Goal: Task Accomplishment & Management: Use online tool/utility

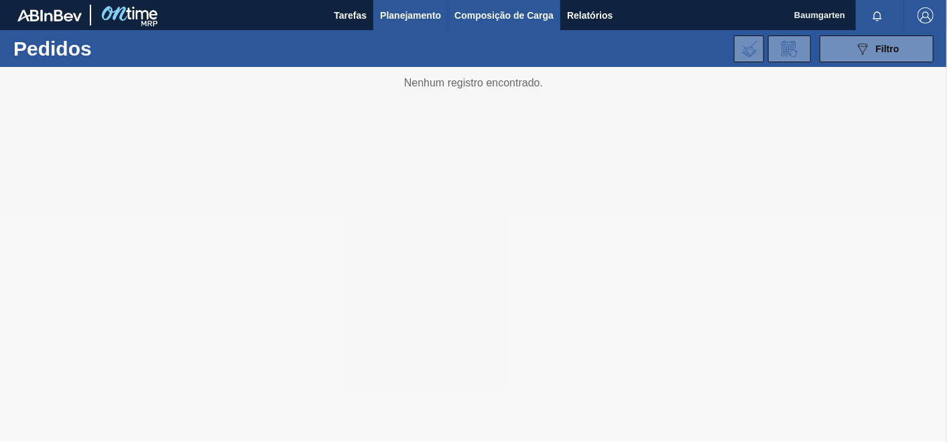
click at [504, 15] on span "Composição de Carga" at bounding box center [503, 15] width 99 height 16
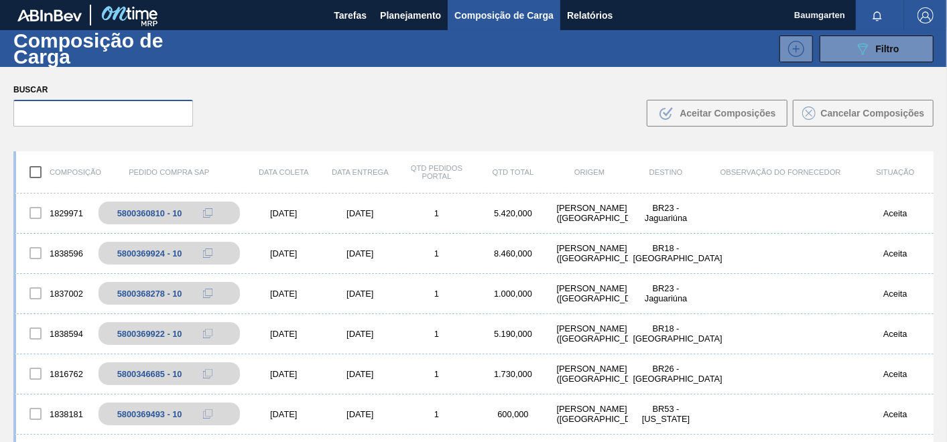
click at [145, 111] on input "text" at bounding box center [103, 113] width 180 height 27
paste input "5800369926"
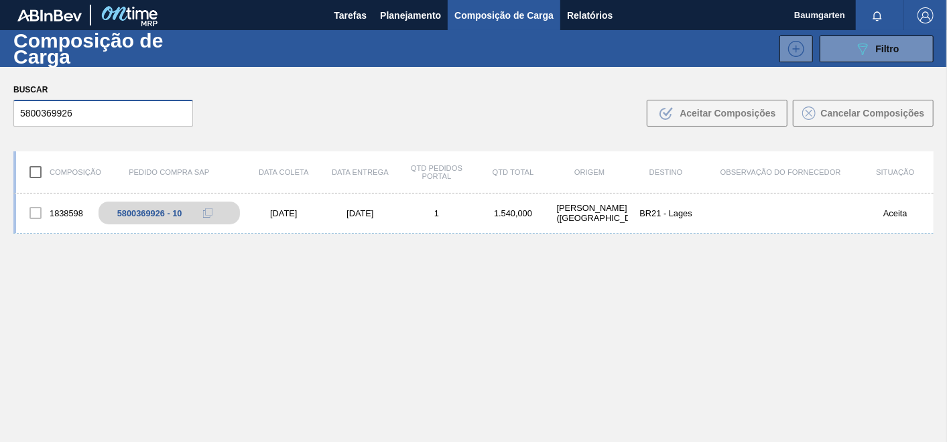
type input "5800369926"
click at [82, 201] on div "1838598" at bounding box center [54, 213] width 76 height 28
click at [60, 198] on div "1838598 5800369926 - 10 [DATE] [DATE] 1 1.540,000 [PERSON_NAME][GEOGRAPHIC_DATA…" at bounding box center [473, 214] width 920 height 40
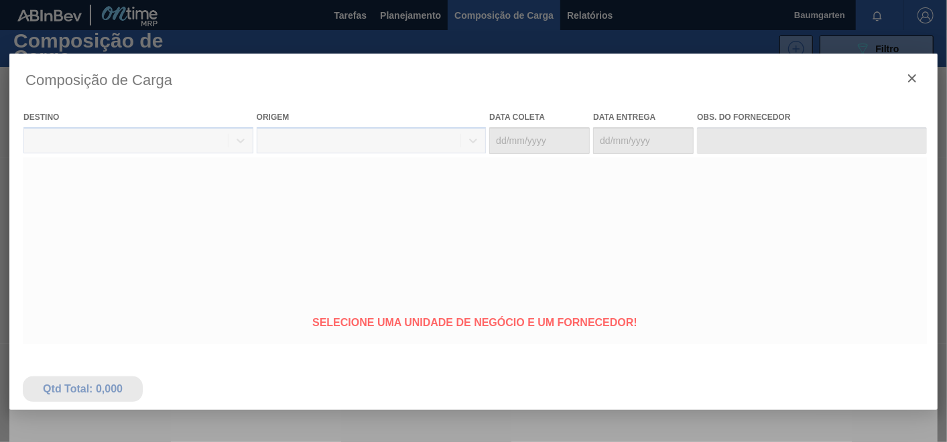
type coleta "[DATE]"
type entrega "[DATE]"
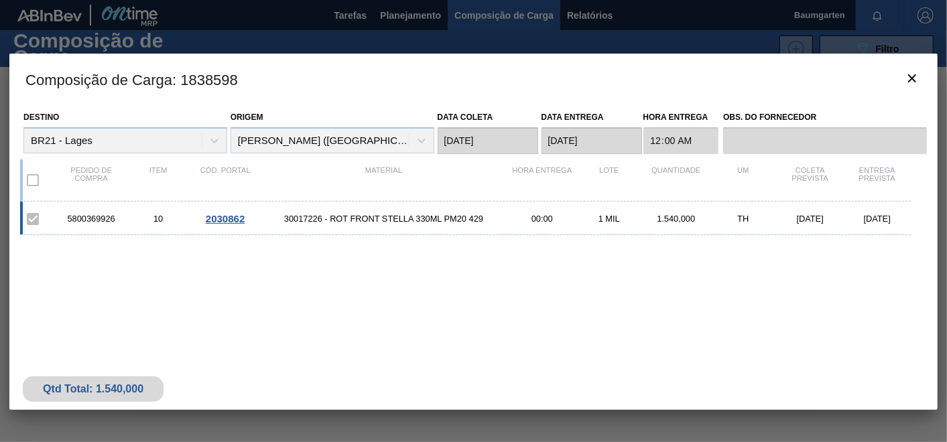
click at [228, 217] on span "2030862" at bounding box center [225, 218] width 39 height 11
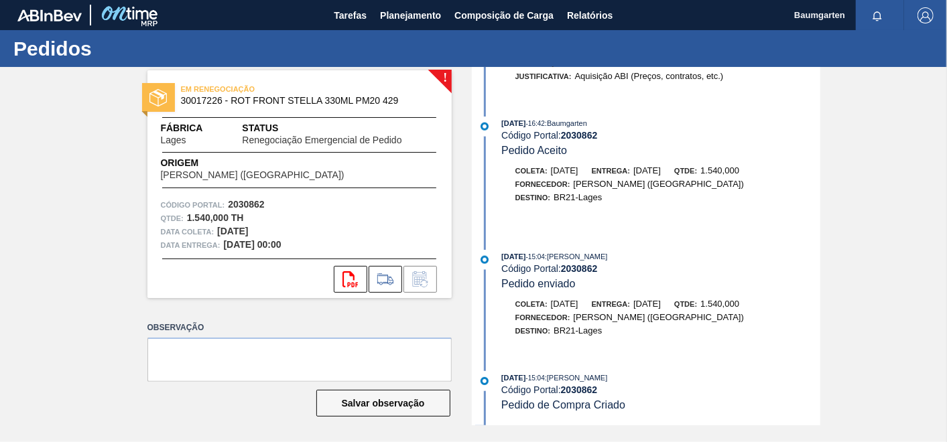
scroll to position [901, 0]
click at [472, 13] on span "Composição de Carga" at bounding box center [503, 15] width 99 height 16
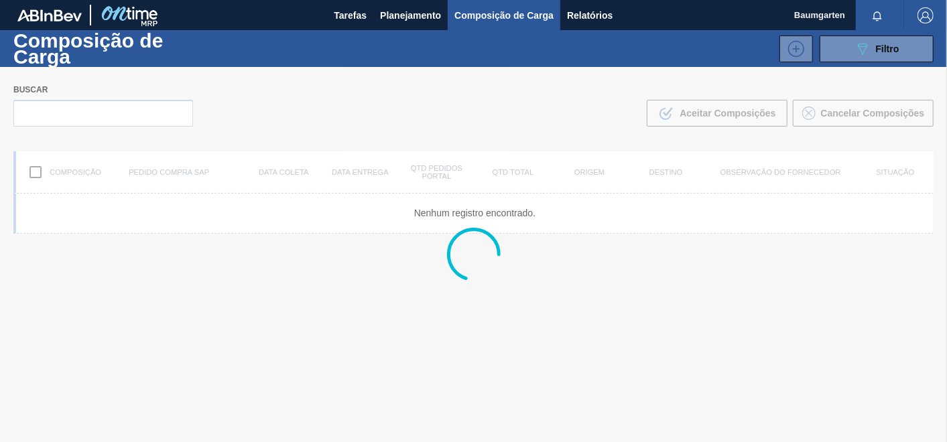
click at [66, 114] on div at bounding box center [473, 254] width 947 height 375
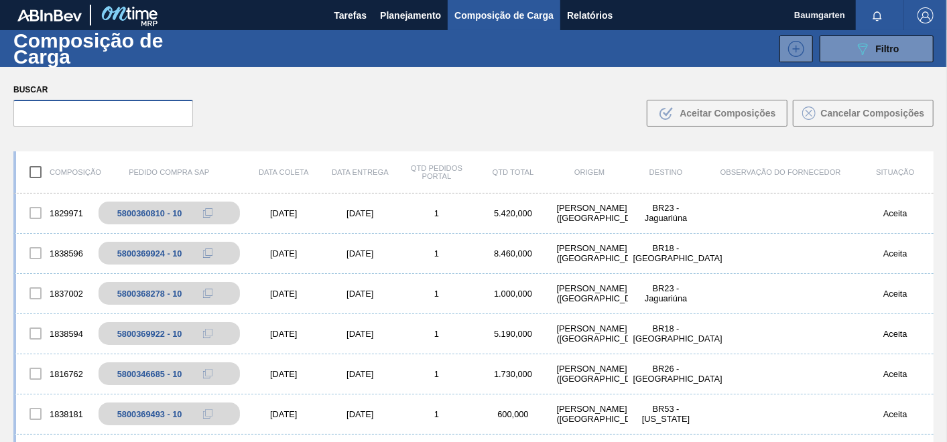
click at [101, 111] on input "text" at bounding box center [103, 113] width 180 height 27
paste input "5800369797"
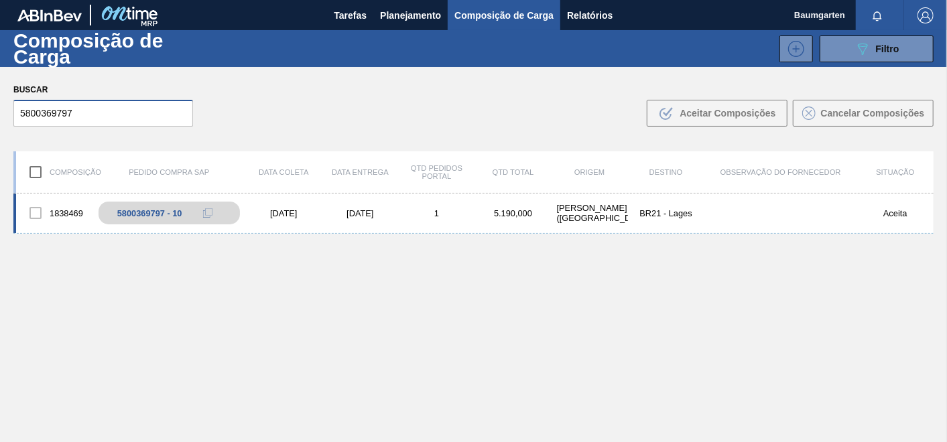
type input "5800369797"
click at [78, 208] on div "1838469" at bounding box center [54, 213] width 76 height 28
click at [70, 199] on div "1838469" at bounding box center [54, 213] width 76 height 28
click at [60, 196] on div "1838469 5800369797 - 10 [DATE] [DATE] 1 5.190,000 [PERSON_NAME][GEOGRAPHIC_DATA…" at bounding box center [473, 214] width 920 height 40
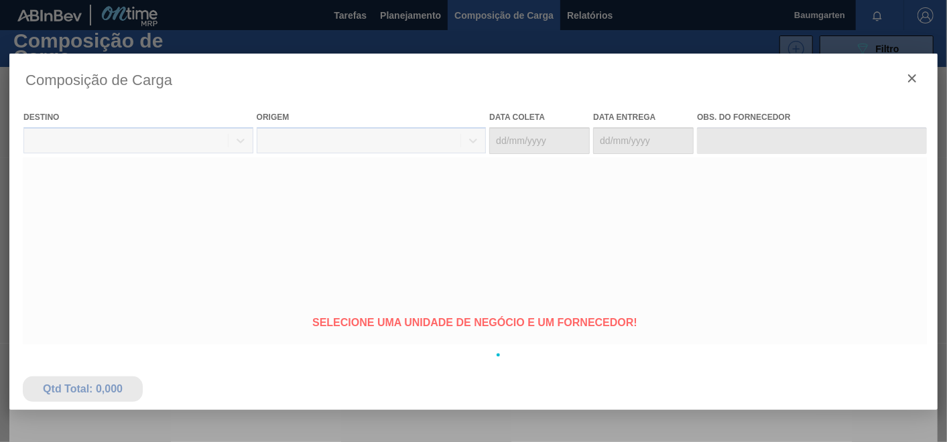
click at [70, 206] on div at bounding box center [473, 355] width 928 height 603
type coleta "[DATE]"
type entrega "[DATE]"
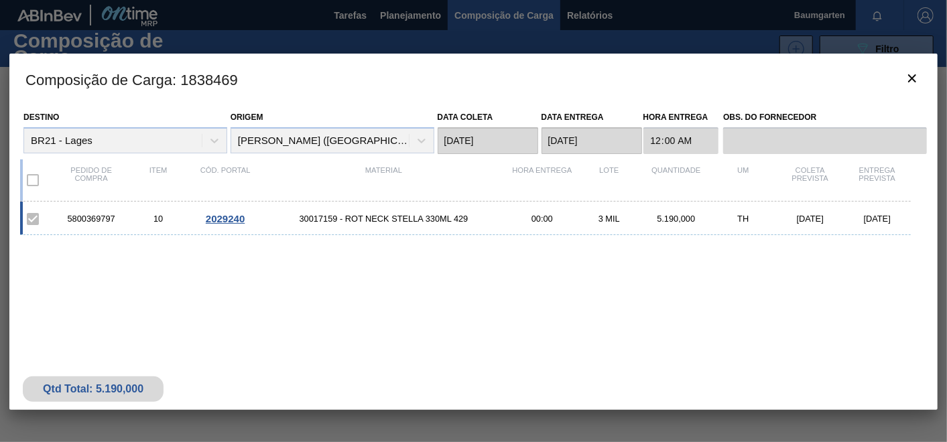
click at [220, 210] on div "5800369797 10 2029240 30017159 - ROT NECK STELLA 330ML 429 00:00 3 MIL 5.190,00…" at bounding box center [465, 219] width 891 height 34
click at [223, 204] on div "5800369797 10 2029240 30017159 - ROT NECK STELLA 330ML 429 00:00 3 MIL 5.190,00…" at bounding box center [465, 219] width 891 height 34
click at [229, 220] on span "2029240" at bounding box center [225, 218] width 39 height 11
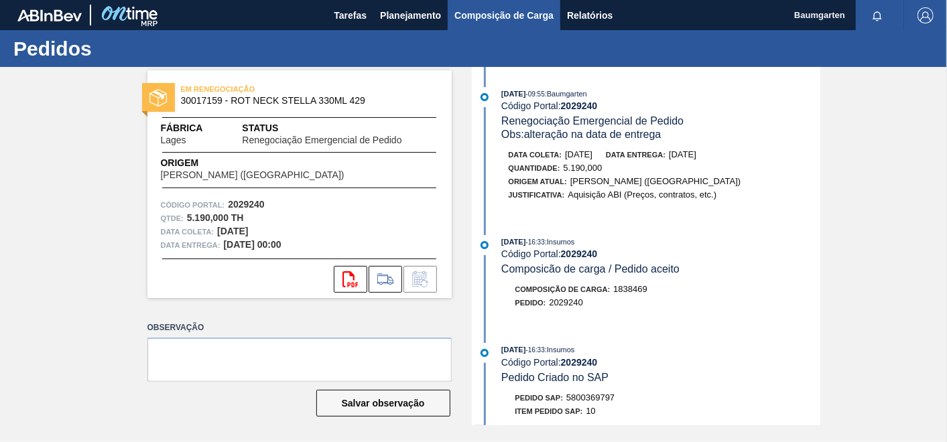
click at [488, 14] on span "Composição de Carga" at bounding box center [503, 15] width 99 height 16
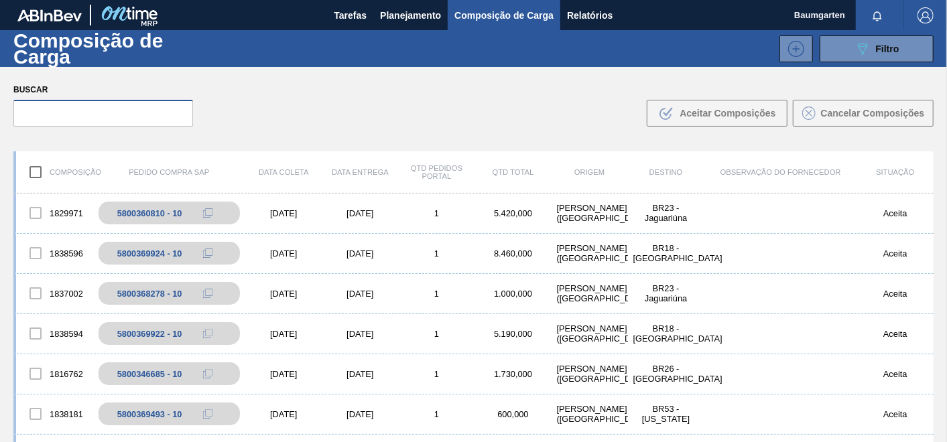
click at [82, 111] on input "text" at bounding box center [103, 113] width 180 height 27
paste input "5800369921"
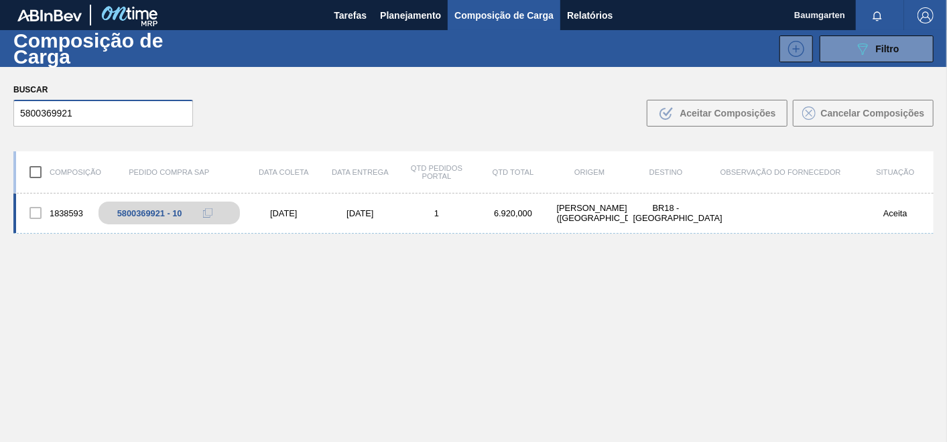
type input "5800369921"
click at [61, 196] on div "1838593 5800369921 - 10 [DATE] [DATE] 1 6.920,000 [PERSON_NAME][GEOGRAPHIC_DATA…" at bounding box center [473, 214] width 920 height 40
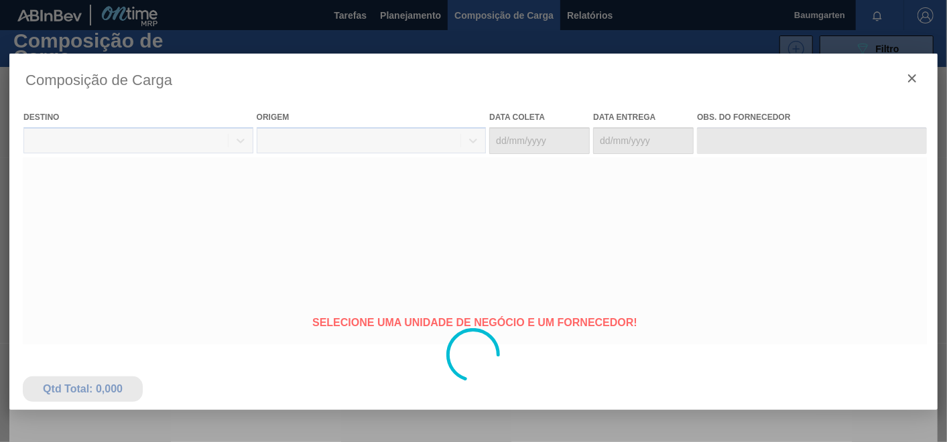
type coleta "[DATE]"
type entrega "[DATE]"
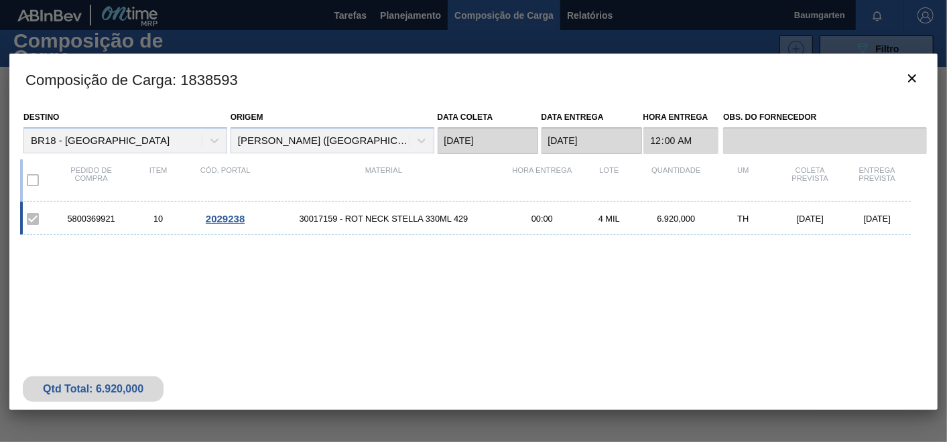
click at [215, 214] on span "2029238" at bounding box center [225, 218] width 39 height 11
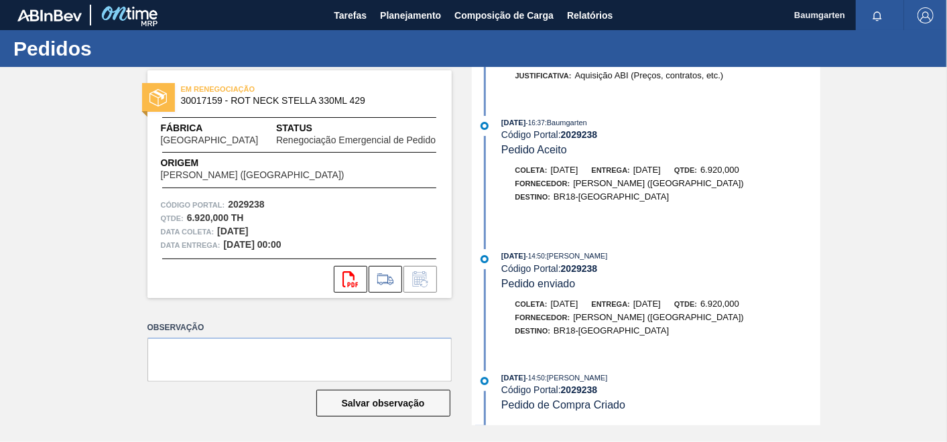
scroll to position [550, 0]
click at [518, 23] on button "Composição de Carga" at bounding box center [504, 15] width 113 height 30
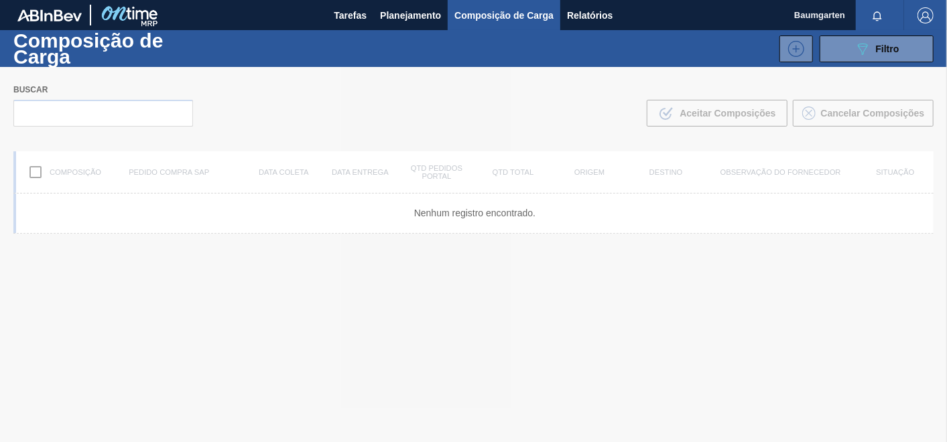
click at [78, 108] on div at bounding box center [473, 254] width 947 height 375
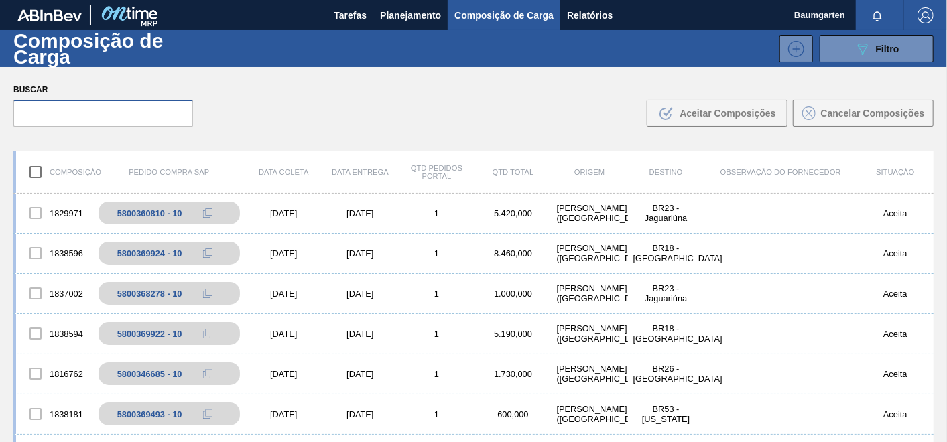
click at [93, 117] on input "text" at bounding box center [103, 113] width 180 height 27
paste input "5800369922"
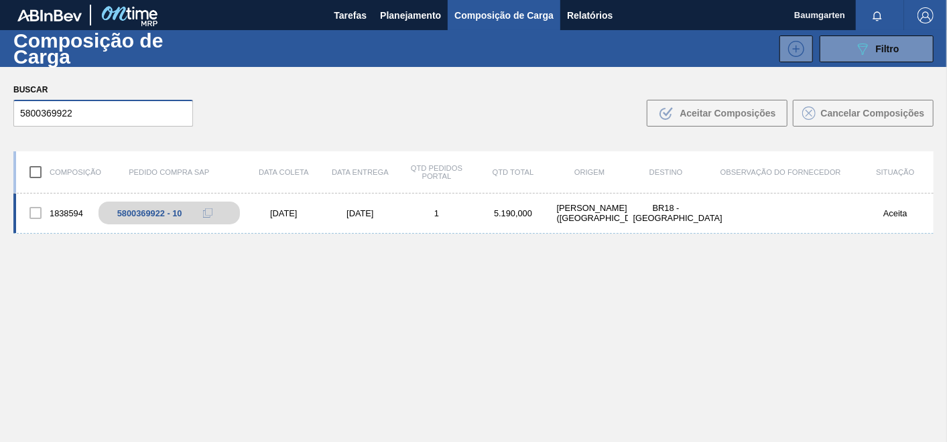
type input "5800369922"
click at [72, 205] on div "1838594" at bounding box center [54, 213] width 76 height 28
click at [70, 199] on div "1838594" at bounding box center [54, 213] width 76 height 28
click at [130, 209] on div "5800369922 - 10" at bounding box center [157, 213] width 65 height 10
click at [72, 194] on div "1838594 5800369922 - 10 [DATE] [DATE] 1 5.190,000 [PERSON_NAME][GEOGRAPHIC_DATA…" at bounding box center [473, 214] width 920 height 40
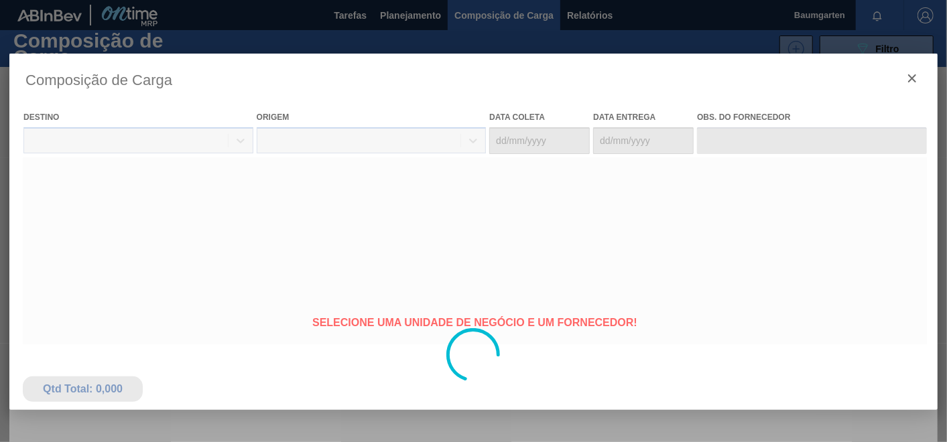
type coleta "[DATE]"
type entrega "[DATE]"
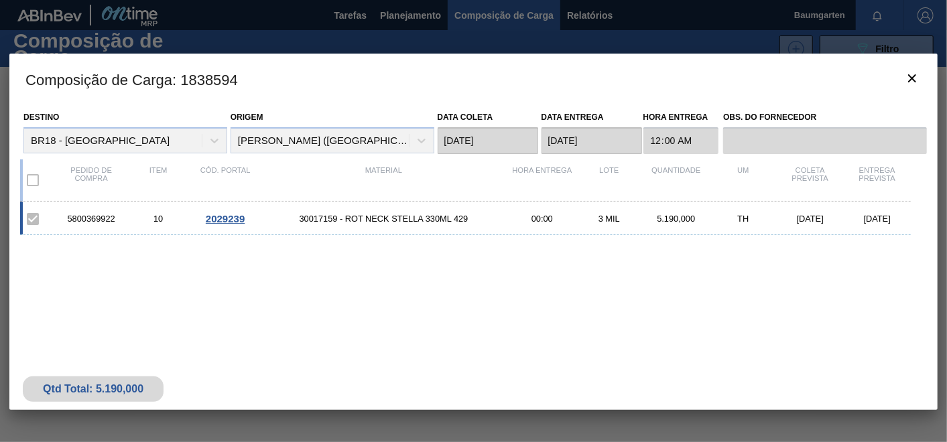
click at [220, 220] on span "2029239" at bounding box center [225, 218] width 39 height 11
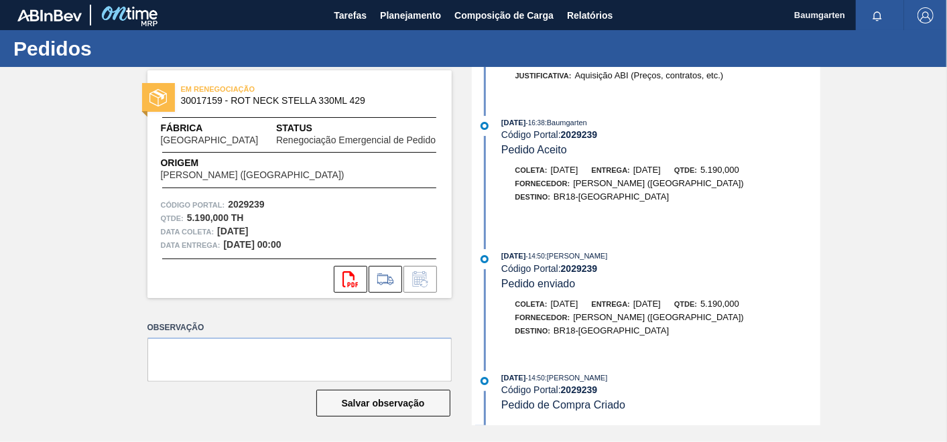
scroll to position [550, 0]
click at [475, 17] on span "Composição de Carga" at bounding box center [503, 15] width 99 height 16
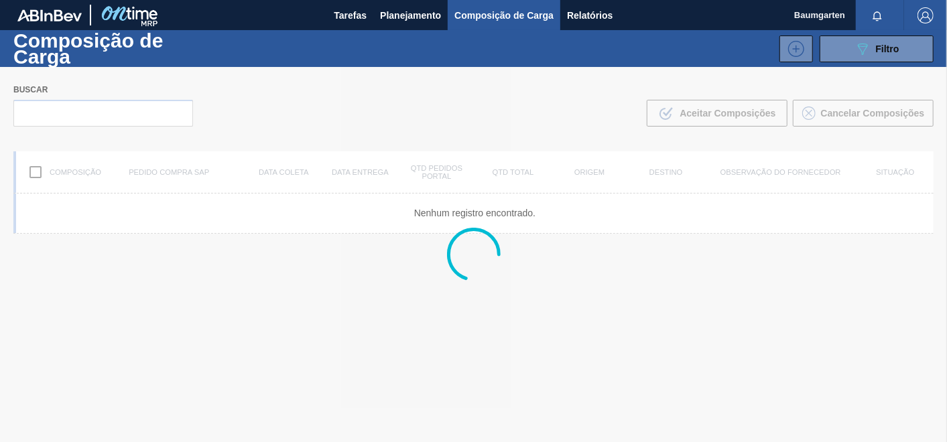
click at [67, 111] on div at bounding box center [473, 254] width 947 height 375
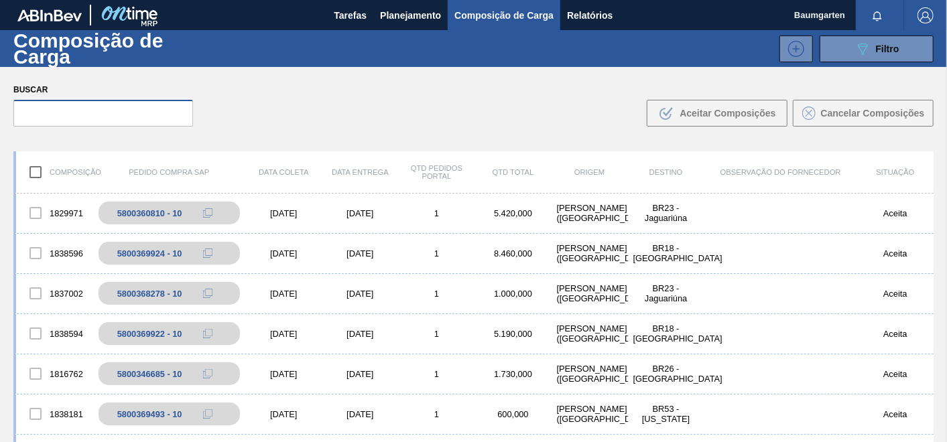
click at [48, 113] on input "text" at bounding box center [103, 113] width 180 height 27
paste input "5800369923"
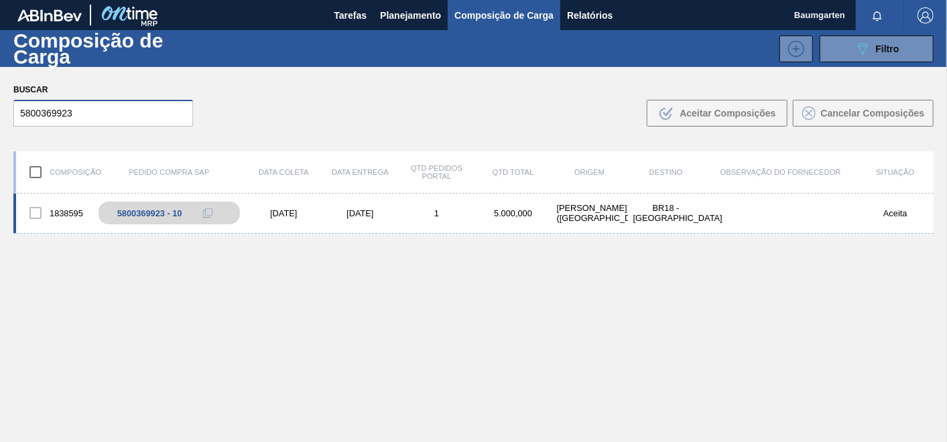
type input "5800369923"
click at [65, 198] on div "1838595 5800369923 - 10 [DATE] [DATE] 1 5.000,000 [PERSON_NAME][GEOGRAPHIC_DATA…" at bounding box center [473, 214] width 920 height 40
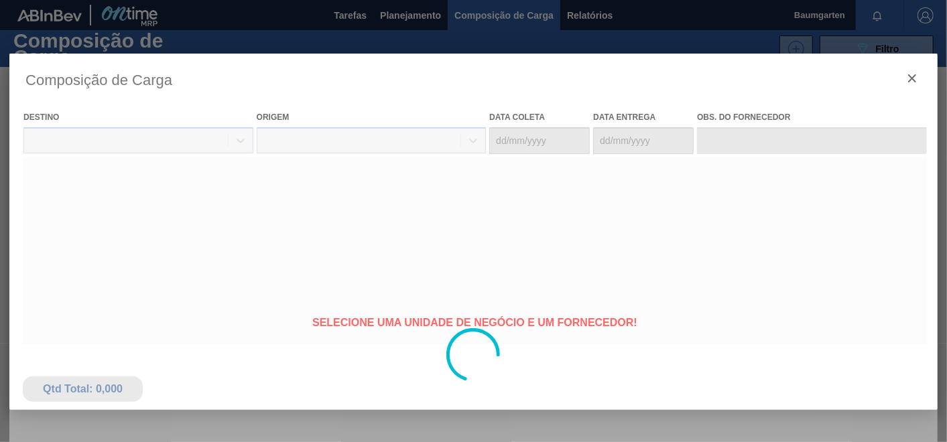
type coleta "[DATE]"
type entrega "[DATE]"
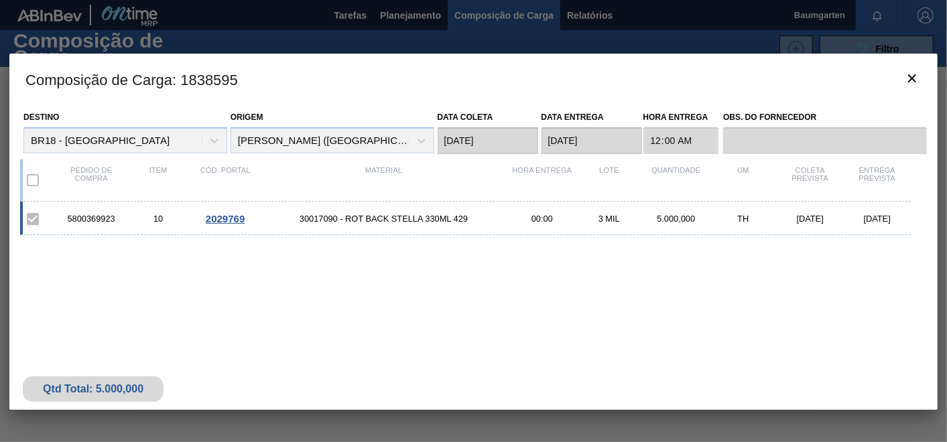
click at [221, 210] on div "5800369923 10 2029769 30017090 - ROT BACK STELLA 330ML 429 00:00 3 MIL 5.000,00…" at bounding box center [465, 219] width 891 height 34
click at [226, 219] on span "2029769" at bounding box center [225, 218] width 39 height 11
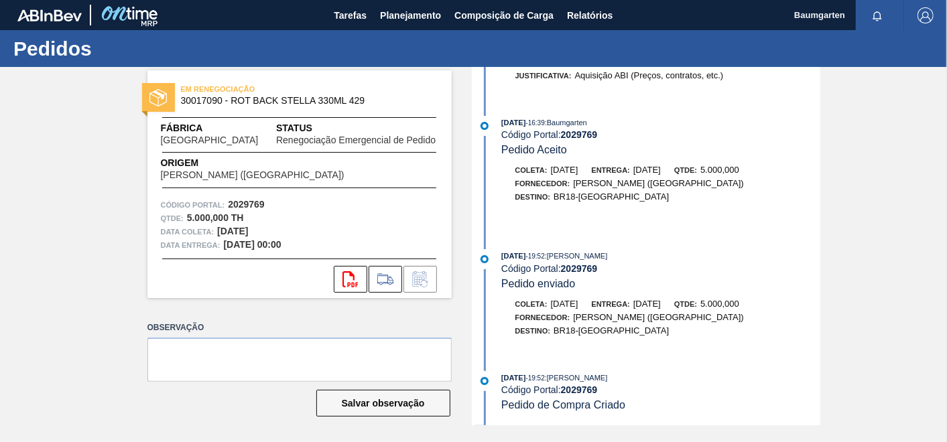
scroll to position [550, 0]
click at [421, 16] on span "Planejamento" at bounding box center [410, 15] width 61 height 16
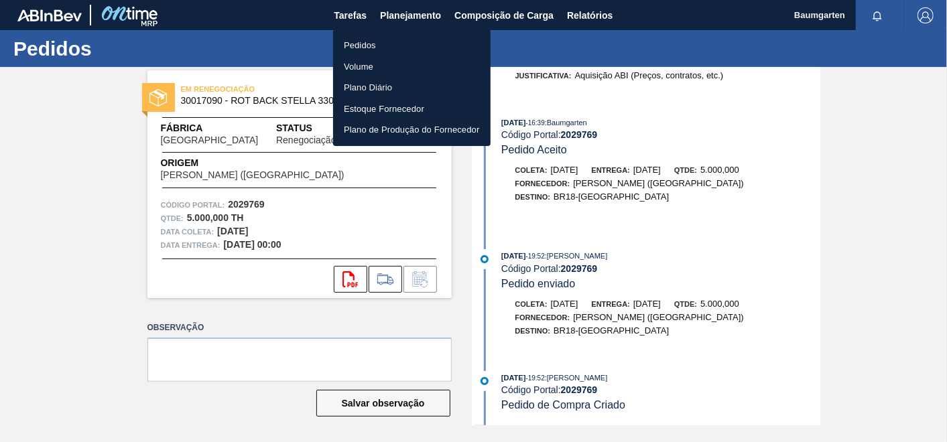
click at [725, 236] on div at bounding box center [473, 221] width 947 height 442
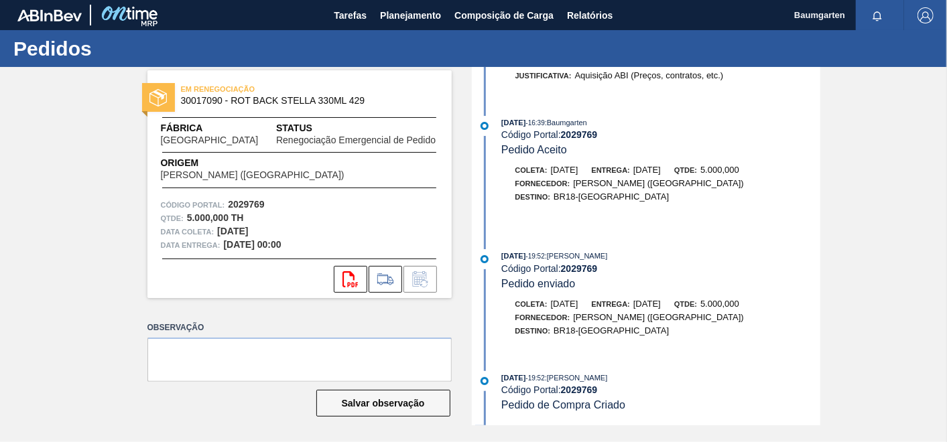
click at [670, 376] on div "[DATE] 19:52 : [PERSON_NAME]" at bounding box center [660, 377] width 318 height 13
click at [460, 9] on span "Composição de Carga" at bounding box center [503, 15] width 99 height 16
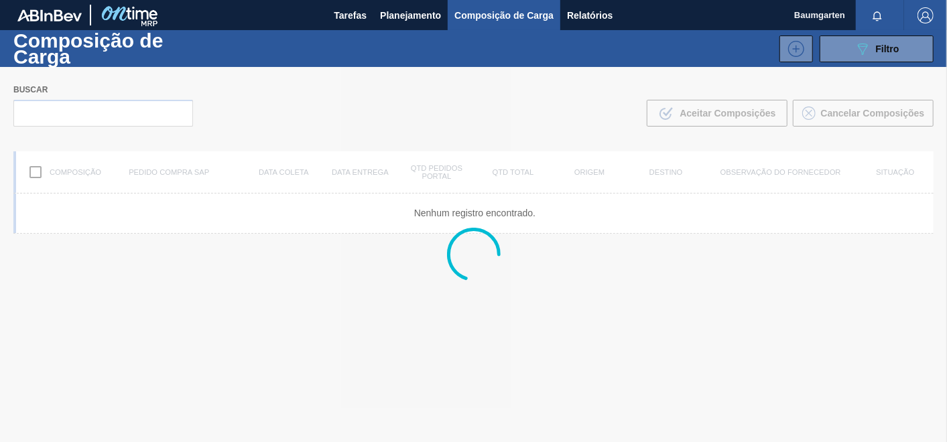
click at [60, 122] on div at bounding box center [473, 254] width 947 height 375
click at [74, 114] on div at bounding box center [473, 254] width 947 height 375
click at [88, 111] on div at bounding box center [473, 254] width 947 height 375
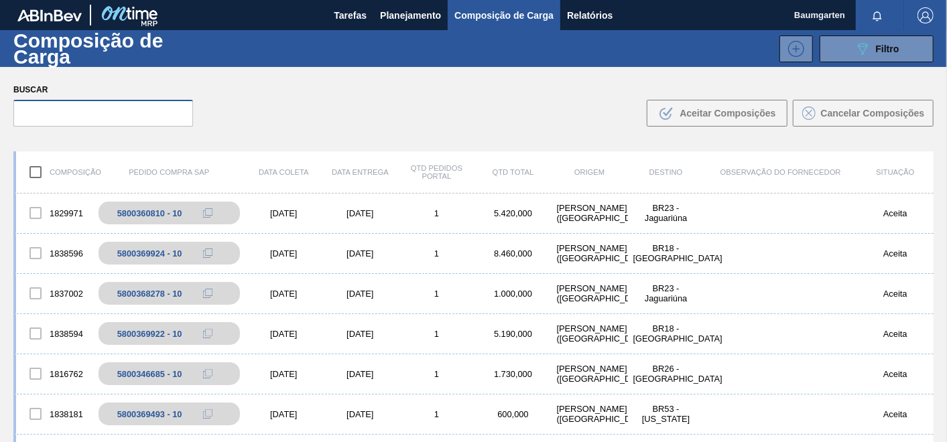
click at [107, 104] on input "text" at bounding box center [103, 113] width 180 height 27
paste input "5800369924"
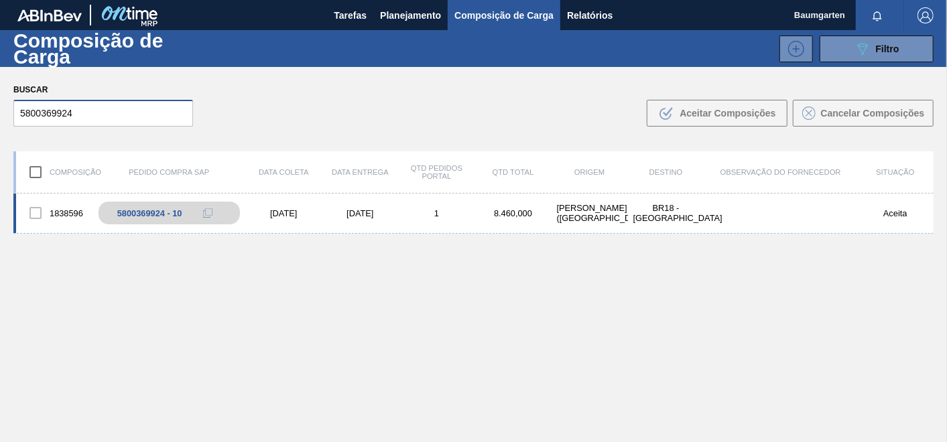
type input "5800369924"
click at [66, 201] on div "1838596" at bounding box center [54, 213] width 76 height 28
click at [65, 208] on div "1838596" at bounding box center [54, 213] width 76 height 28
click at [61, 214] on div "1838596" at bounding box center [54, 213] width 76 height 28
click at [62, 196] on div "1838596 5800369924 - 10 [DATE] [DATE] 1 8.460,000 [PERSON_NAME][GEOGRAPHIC_DATA…" at bounding box center [473, 214] width 920 height 40
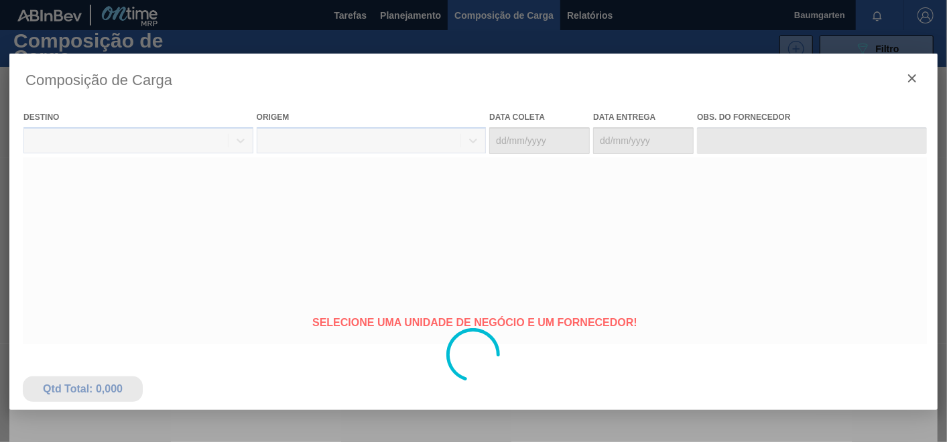
type coleta "[DATE]"
type entrega "[DATE]"
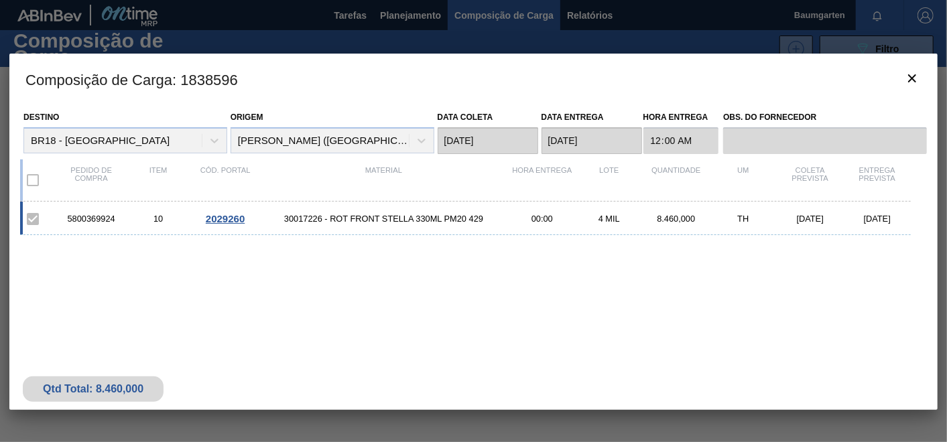
click at [220, 220] on span "2029260" at bounding box center [225, 218] width 39 height 11
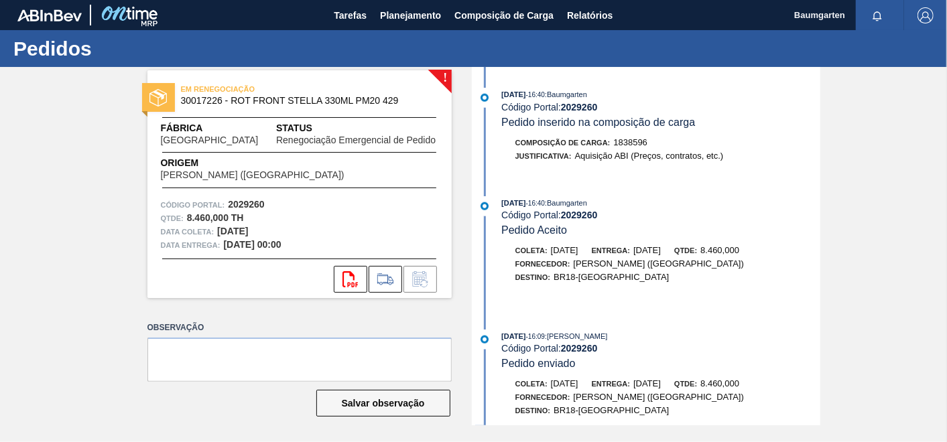
scroll to position [901, 0]
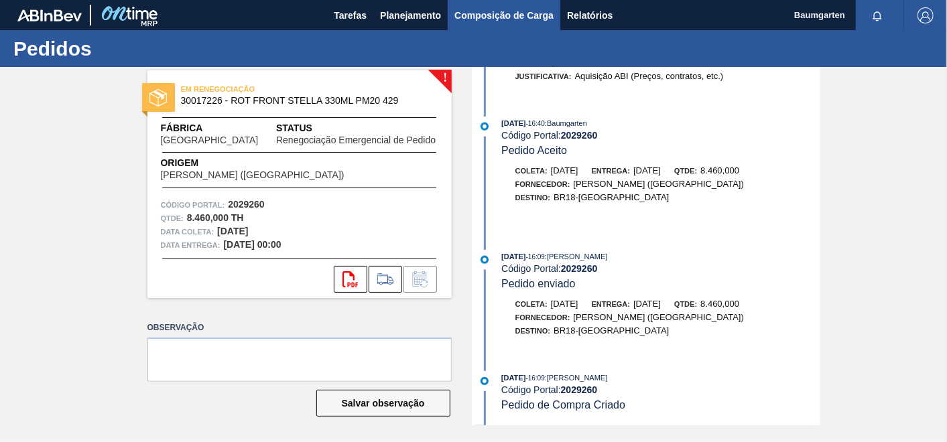
drag, startPoint x: 476, startPoint y: 14, endPoint x: 465, endPoint y: 17, distance: 11.7
click at [476, 14] on span "Composição de Carga" at bounding box center [503, 15] width 99 height 16
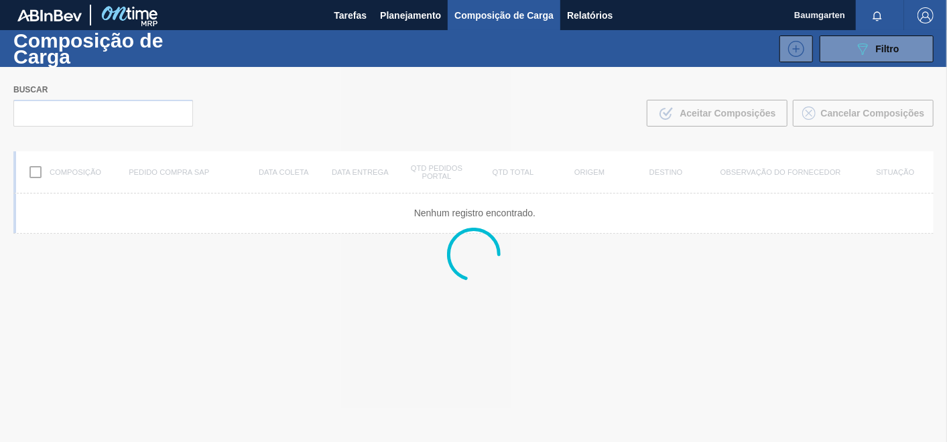
click at [126, 110] on div at bounding box center [473, 254] width 947 height 375
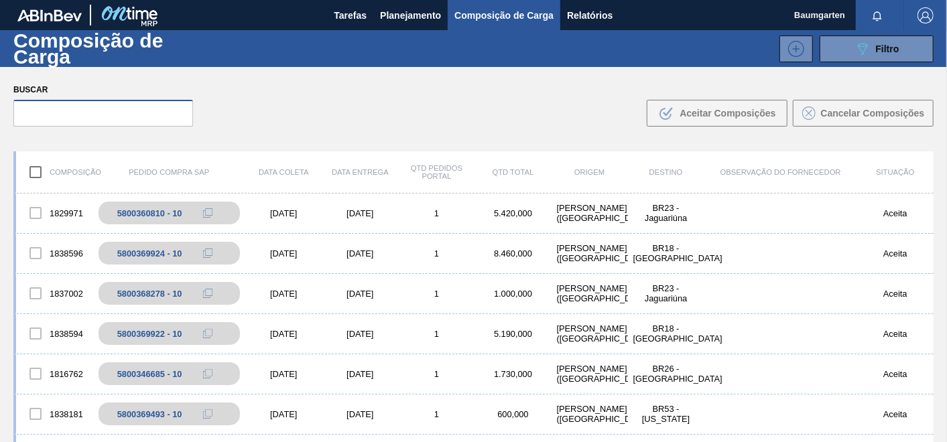
click at [118, 110] on input "text" at bounding box center [103, 113] width 180 height 27
paste input "5800369925"
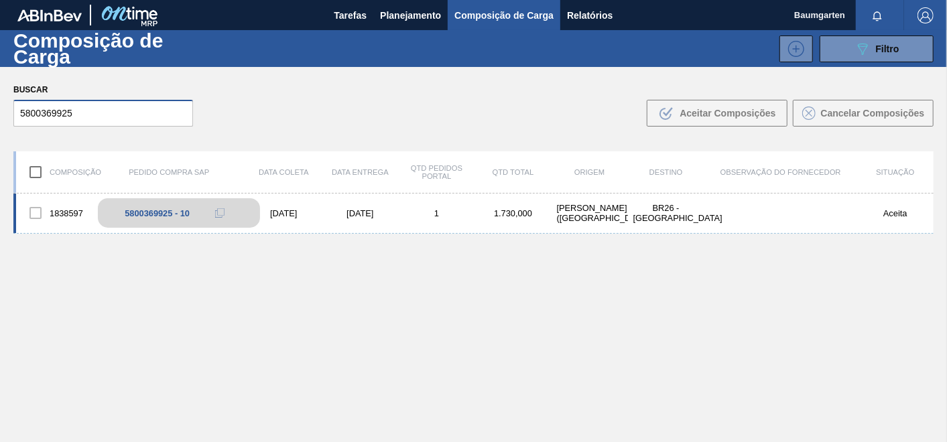
type input "5800369925"
click at [131, 206] on div "5800369925 - 10" at bounding box center [179, 212] width 162 height 29
click at [57, 196] on div "1838597 5800369925 - 10 [DATE] [DATE] 1 1.730,000 [PERSON_NAME][GEOGRAPHIC_DATA…" at bounding box center [473, 214] width 920 height 40
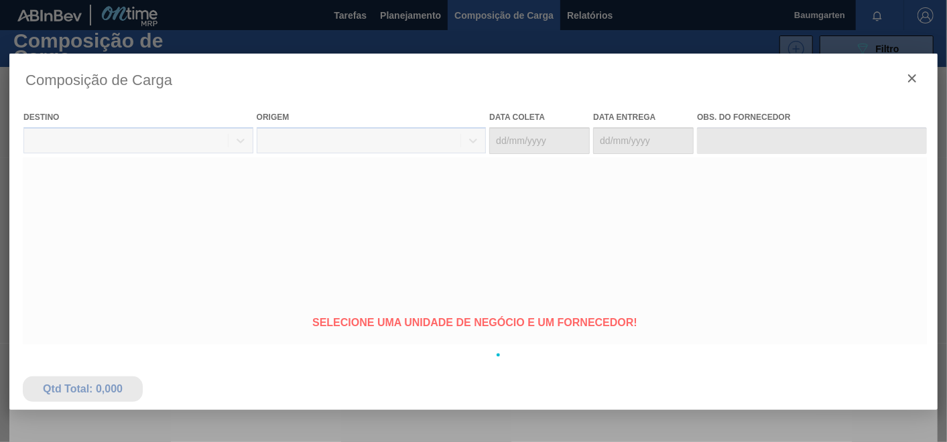
type coleta "[DATE]"
type entrega "[DATE]"
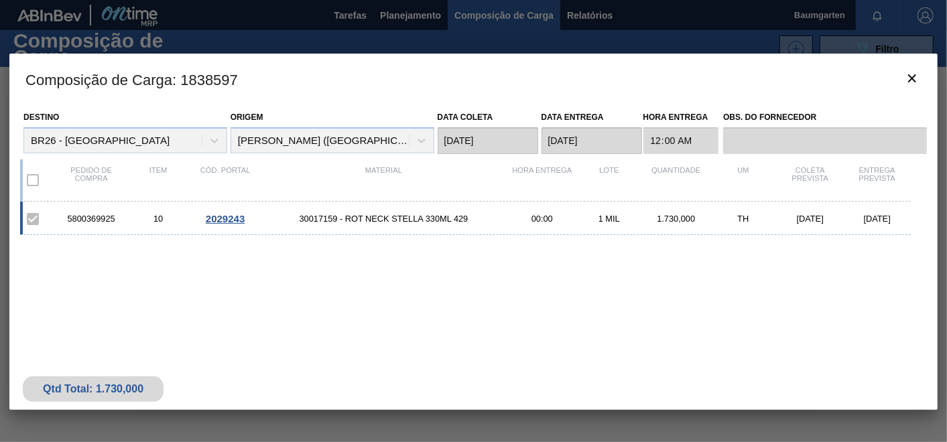
click at [224, 213] on span "2029243" at bounding box center [225, 218] width 39 height 11
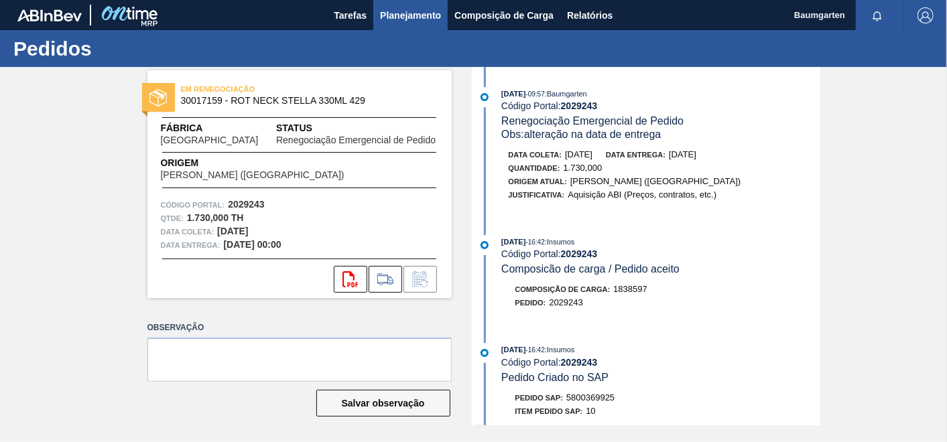
drag, startPoint x: 491, startPoint y: 15, endPoint x: 442, endPoint y: 15, distance: 48.9
click at [492, 15] on span "Composição de Carga" at bounding box center [503, 15] width 99 height 16
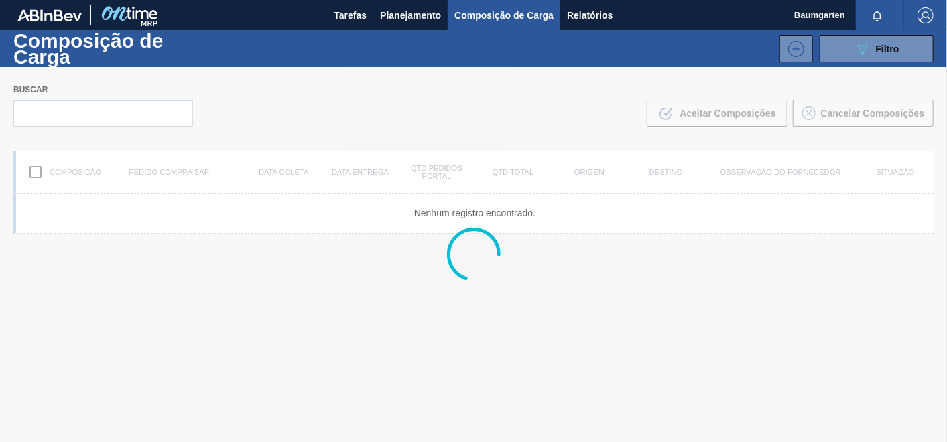
click at [53, 110] on div at bounding box center [473, 254] width 947 height 375
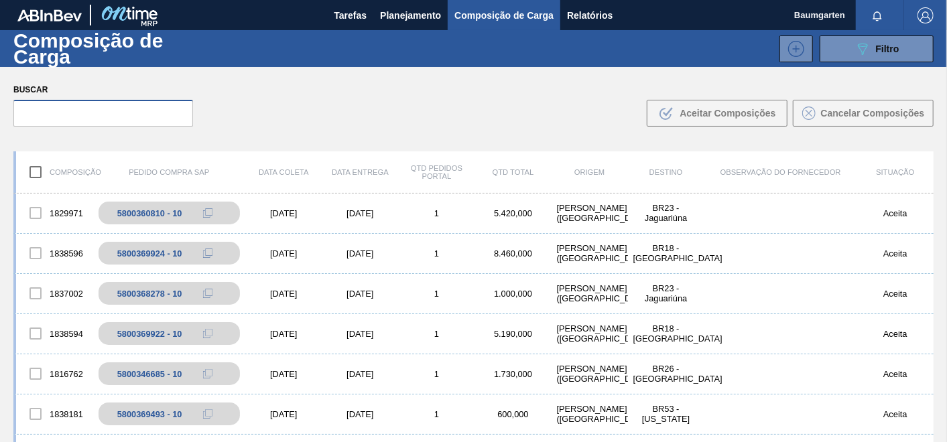
click at [63, 111] on input "text" at bounding box center [103, 113] width 180 height 27
paste input "5800369927"
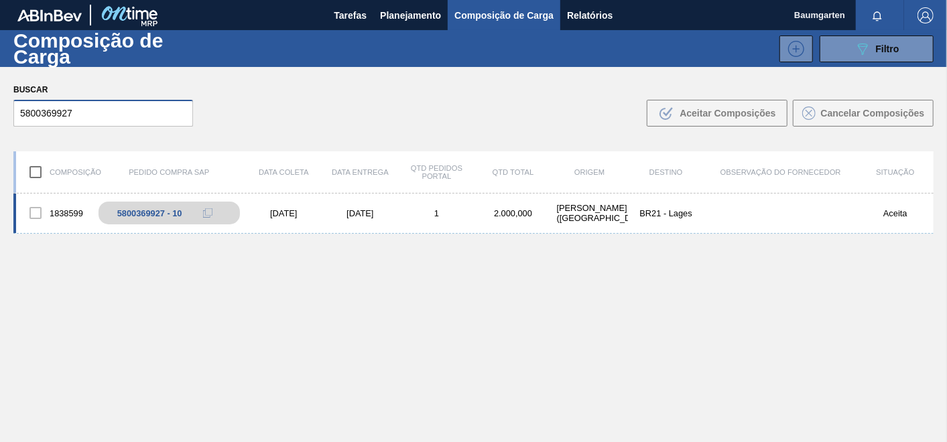
type input "5800369927"
click at [113, 201] on div "1838599 5800369927 - 10 [DATE] [DATE] 1 2.000,000 [PERSON_NAME][GEOGRAPHIC_DATA…" at bounding box center [473, 214] width 920 height 40
click at [123, 204] on div "5800369927 - 10" at bounding box center [179, 212] width 162 height 29
click at [134, 210] on div "5800369927 - 10" at bounding box center [157, 213] width 65 height 10
click at [127, 210] on div "5800369927 - 10" at bounding box center [157, 213] width 65 height 10
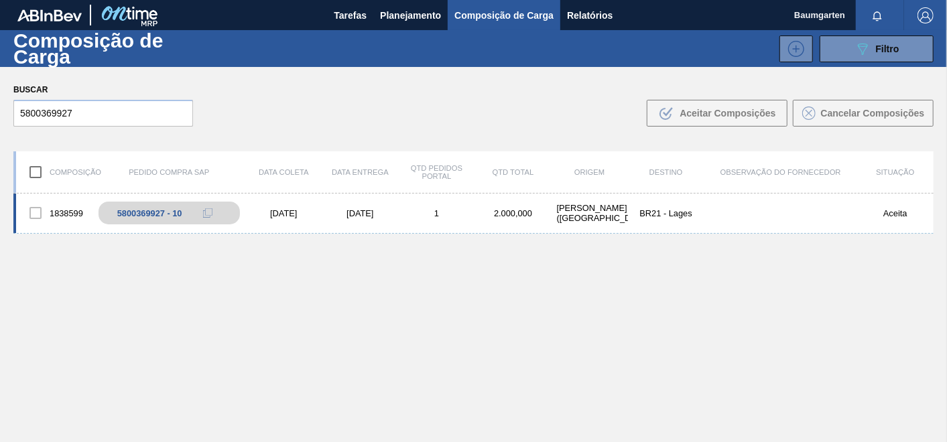
click at [60, 200] on div "1838599" at bounding box center [54, 213] width 76 height 28
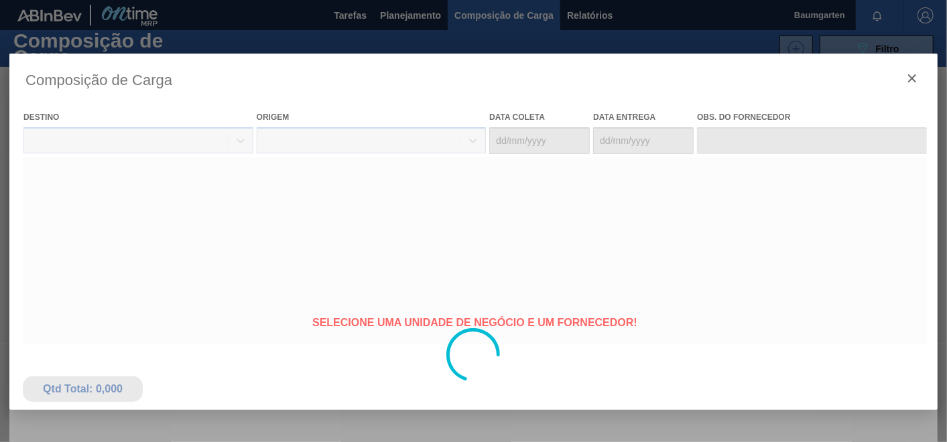
type coleta "[DATE]"
type entrega "[DATE]"
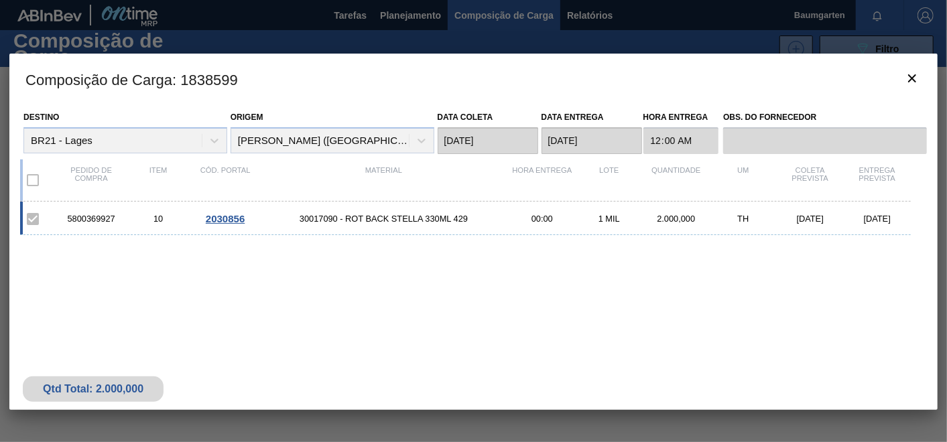
click at [226, 216] on span "2030856" at bounding box center [225, 218] width 39 height 11
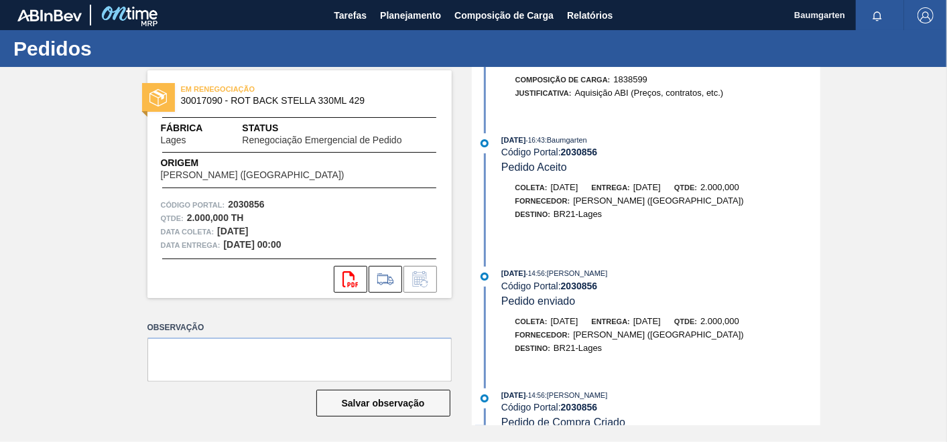
scroll to position [550, 0]
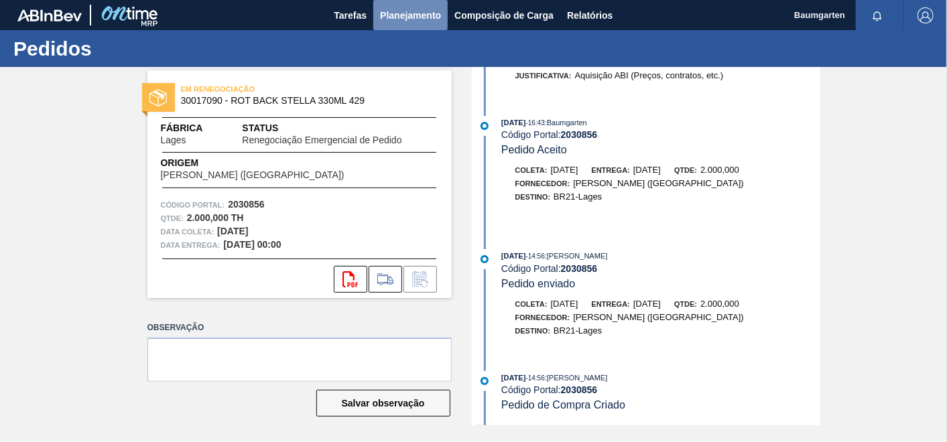
click at [413, 13] on span "Planejamento" at bounding box center [410, 15] width 61 height 16
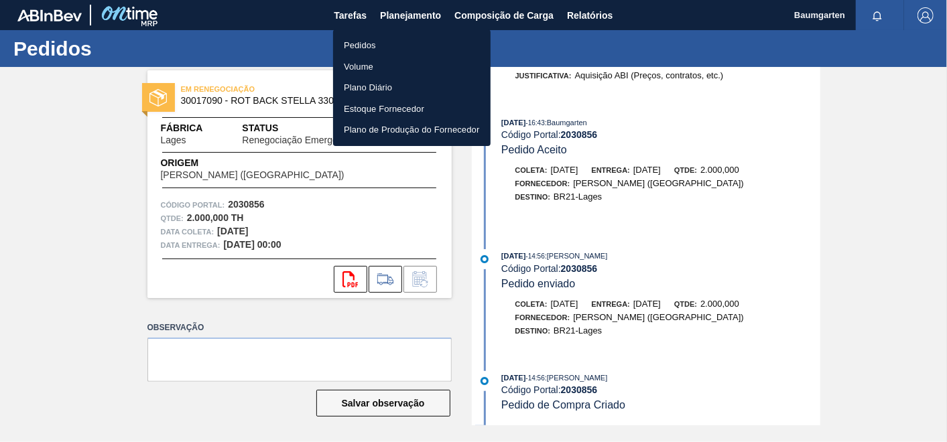
click at [488, 16] on div at bounding box center [473, 221] width 947 height 442
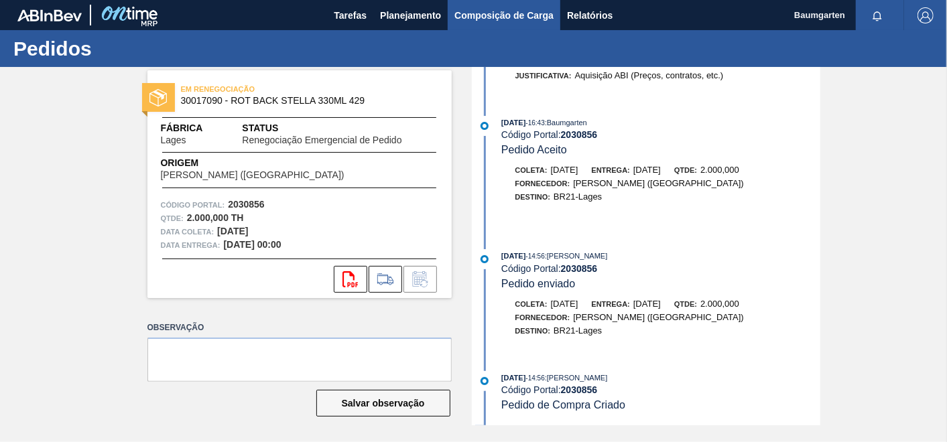
click at [510, 14] on span "Composição de Carga" at bounding box center [503, 15] width 99 height 16
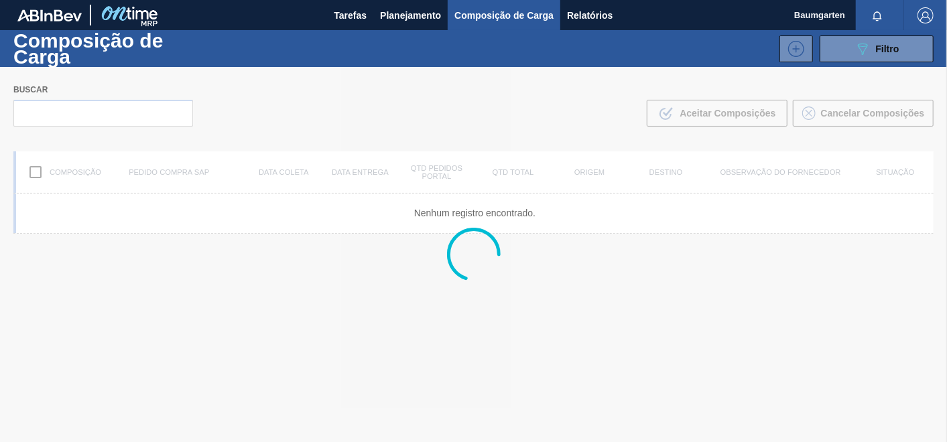
click at [99, 107] on div at bounding box center [473, 254] width 947 height 375
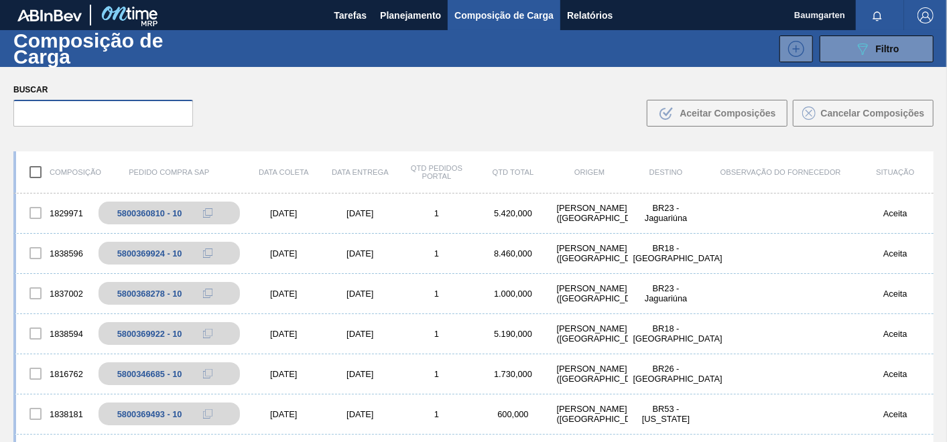
click at [86, 115] on input "text" at bounding box center [103, 113] width 180 height 27
paste input "5800369928"
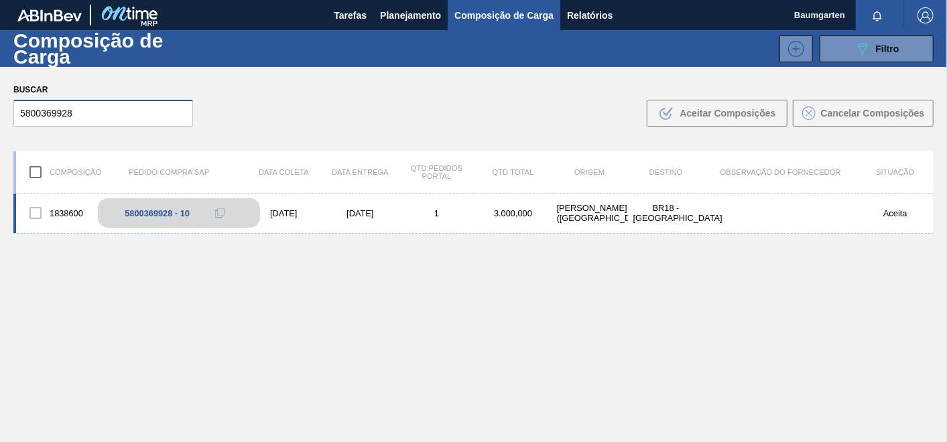
type input "5800369928"
click at [134, 202] on div "5800369928 - 10" at bounding box center [179, 212] width 162 height 29
click at [144, 198] on div "5800369928 - 10" at bounding box center [179, 212] width 162 height 29
click at [63, 194] on div "1838600 5800369928 - 10 [DATE] [DATE] 1 3.000,000 [PERSON_NAME][GEOGRAPHIC_DATA…" at bounding box center [473, 214] width 920 height 40
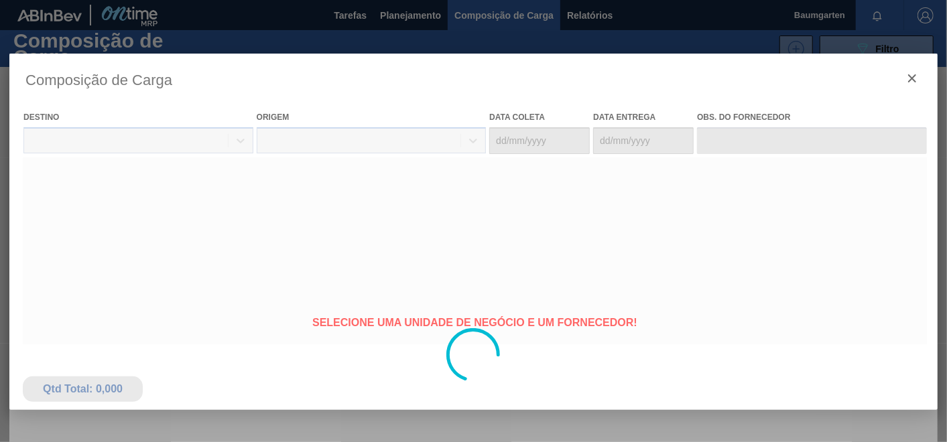
type coleta "[DATE]"
type entrega "[DATE]"
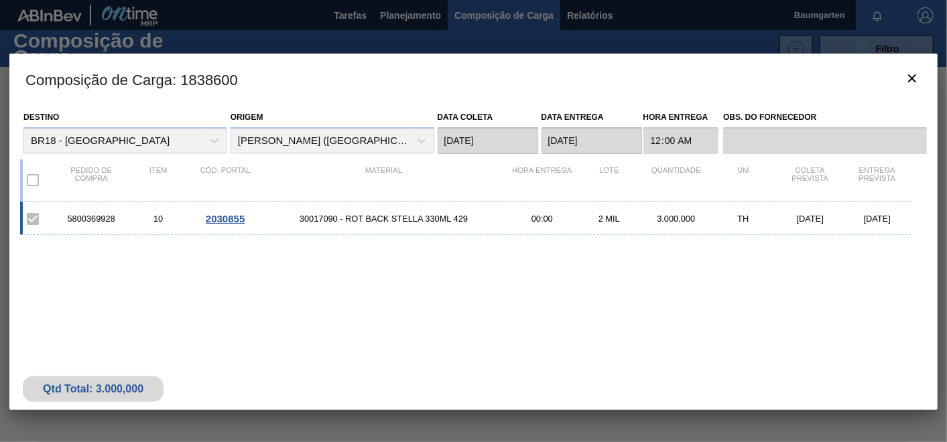
click at [226, 218] on span "2030855" at bounding box center [225, 218] width 39 height 11
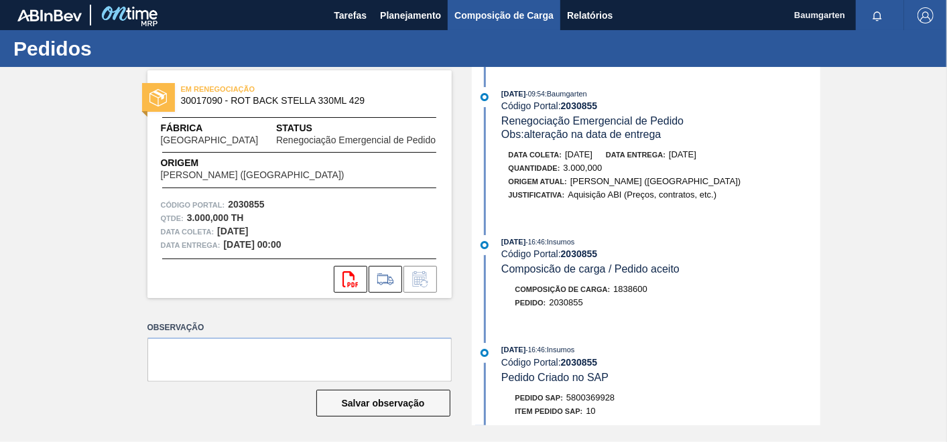
click at [483, 21] on span "Composição de Carga" at bounding box center [503, 15] width 99 height 16
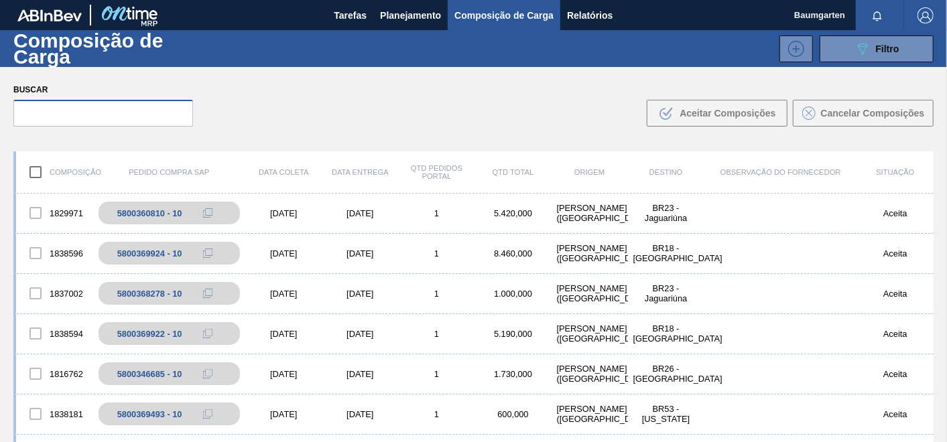
click at [84, 111] on input "text" at bounding box center [103, 113] width 180 height 27
paste input "5800369929"
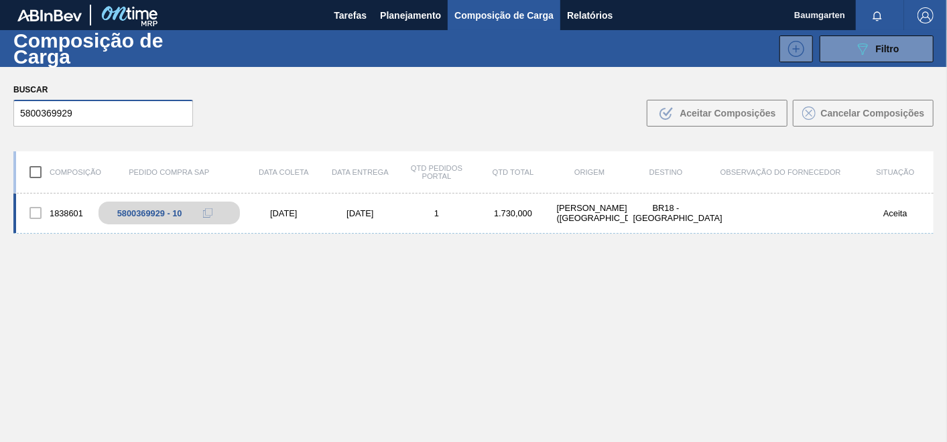
type input "5800369929"
click at [74, 208] on div "1838601" at bounding box center [54, 213] width 76 height 28
click at [54, 196] on div "1838601 5800369929 - 10 [DATE] [DATE] 1 1.730,000 [PERSON_NAME][GEOGRAPHIC_DATA…" at bounding box center [473, 214] width 920 height 40
click at [79, 210] on div "1838601" at bounding box center [54, 213] width 76 height 28
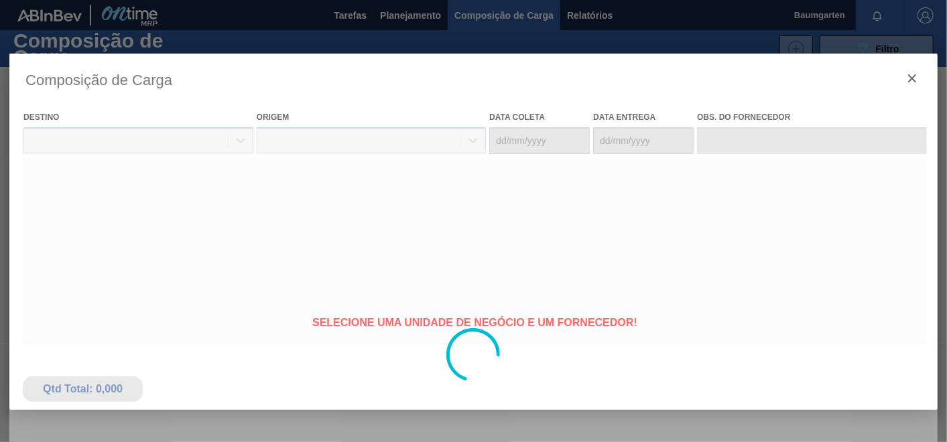
type coleta "[DATE]"
type entrega "[DATE]"
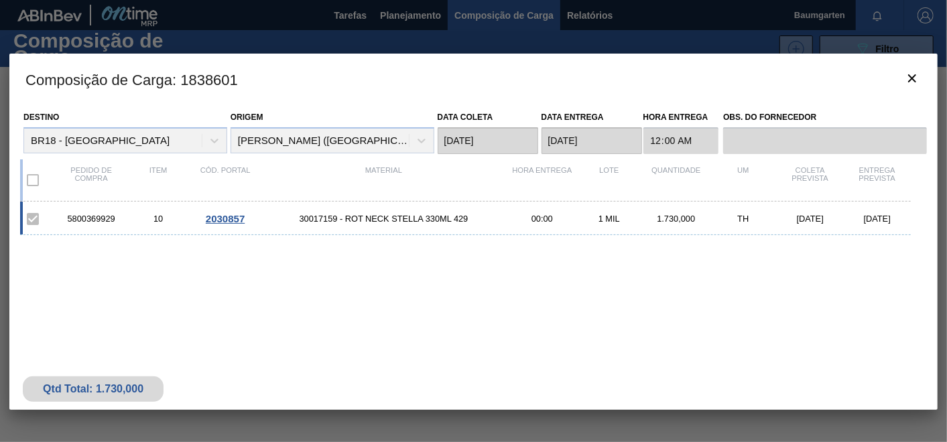
click at [224, 218] on span "2030857" at bounding box center [225, 218] width 39 height 11
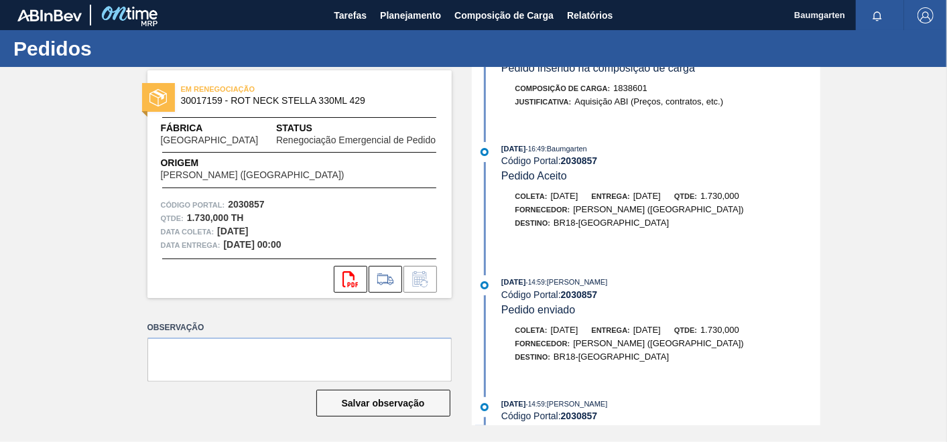
scroll to position [550, 0]
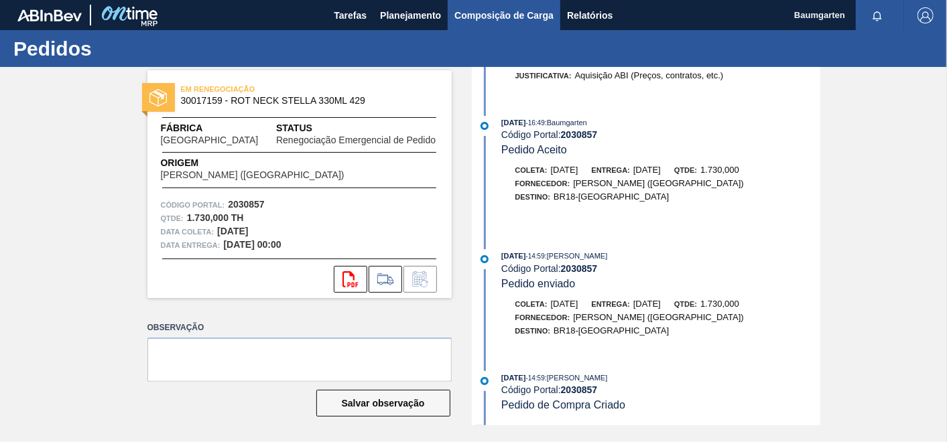
click at [472, 21] on span "Composição de Carga" at bounding box center [503, 15] width 99 height 16
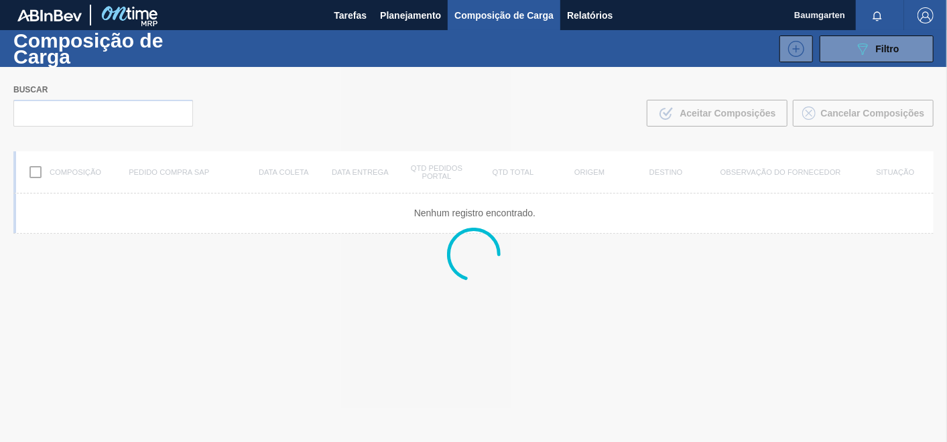
click at [101, 111] on div at bounding box center [473, 254] width 947 height 375
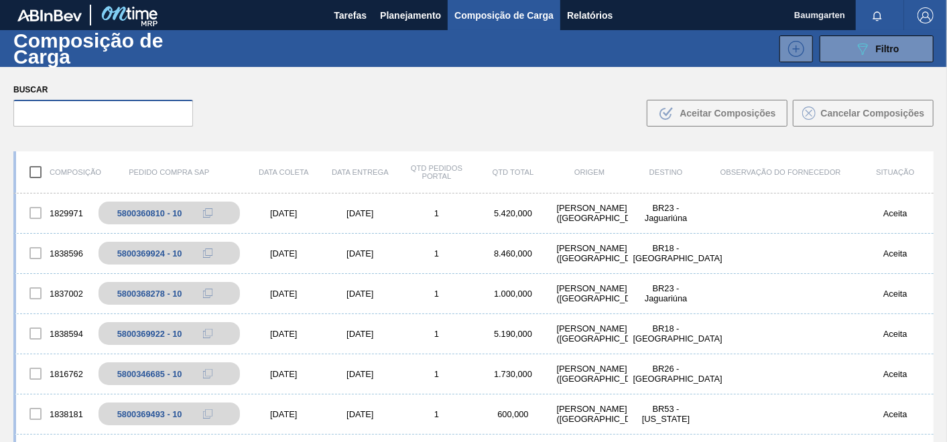
click at [70, 114] on input "text" at bounding box center [103, 113] width 180 height 27
paste input "5800369922"
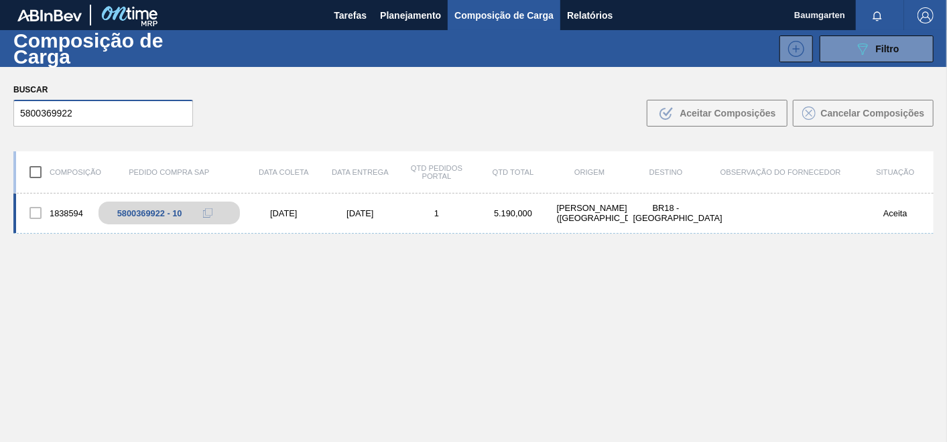
type input "5800369922"
click at [84, 206] on div "1838594" at bounding box center [54, 213] width 76 height 28
click at [76, 202] on div "1838594" at bounding box center [54, 213] width 76 height 28
click at [72, 197] on div "1838594 5800369922 - 10 [DATE] [DATE] 1 5.190,000 [PERSON_NAME][GEOGRAPHIC_DATA…" at bounding box center [473, 214] width 920 height 40
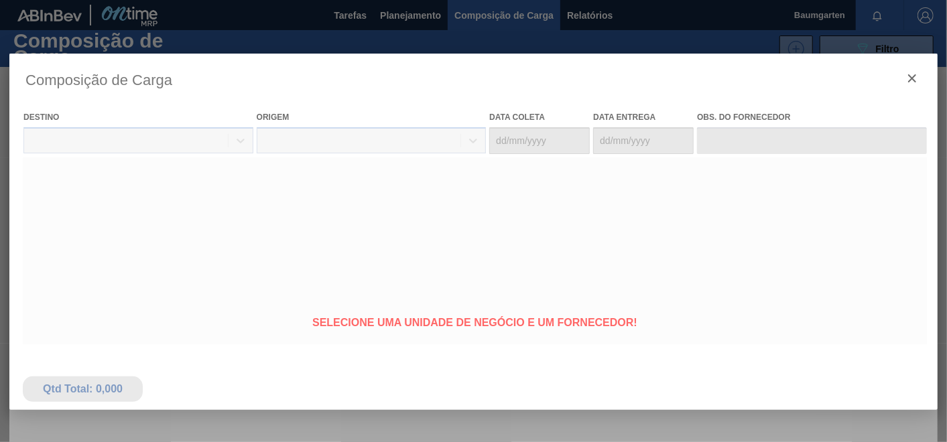
type coleta "[DATE]"
type entrega "[DATE]"
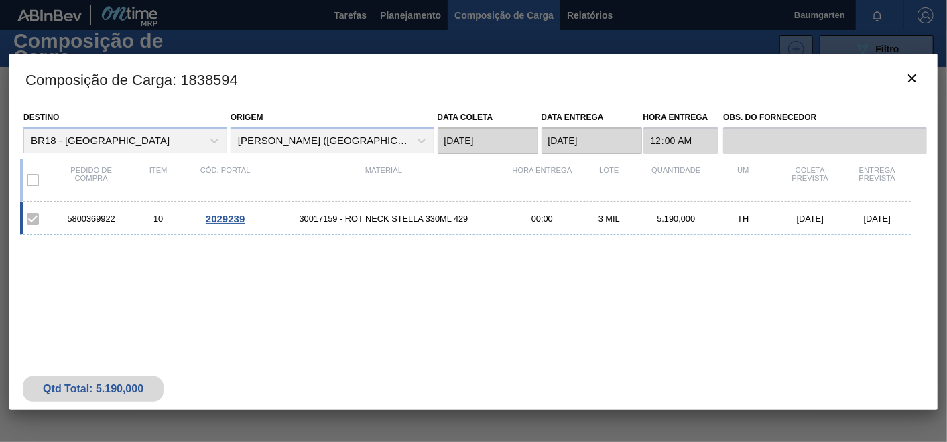
click at [216, 216] on span "2029239" at bounding box center [225, 218] width 39 height 11
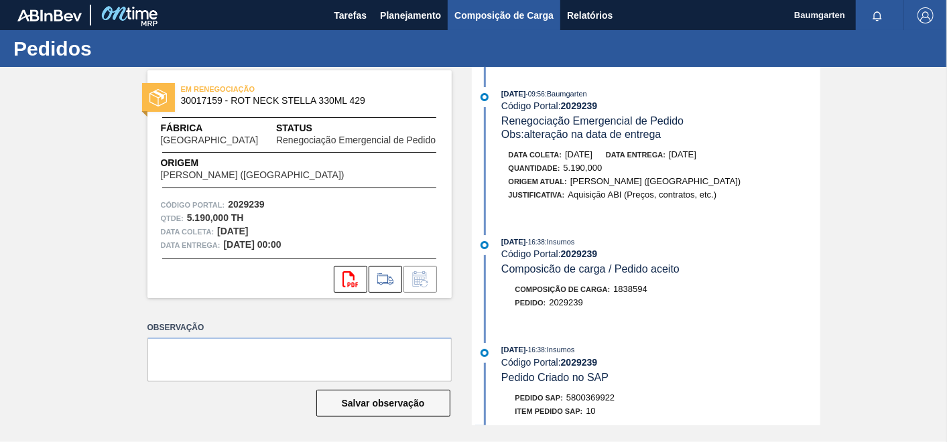
click at [517, 17] on span "Composição de Carga" at bounding box center [503, 15] width 99 height 16
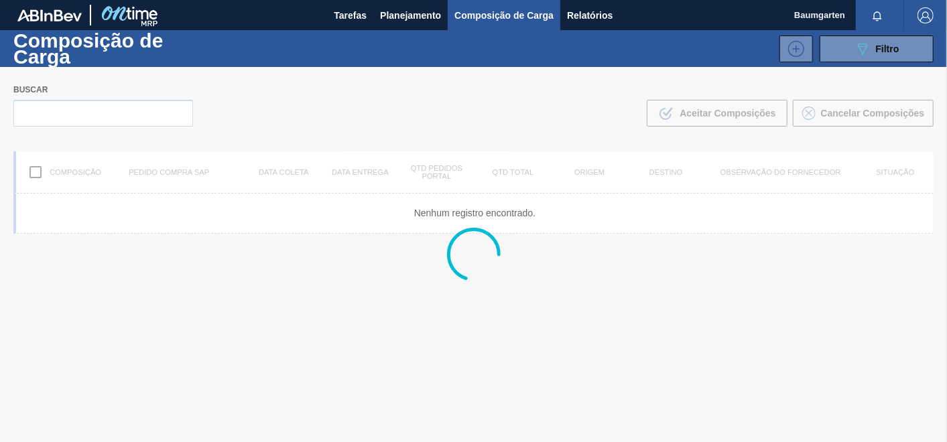
click at [107, 109] on div at bounding box center [473, 254] width 947 height 375
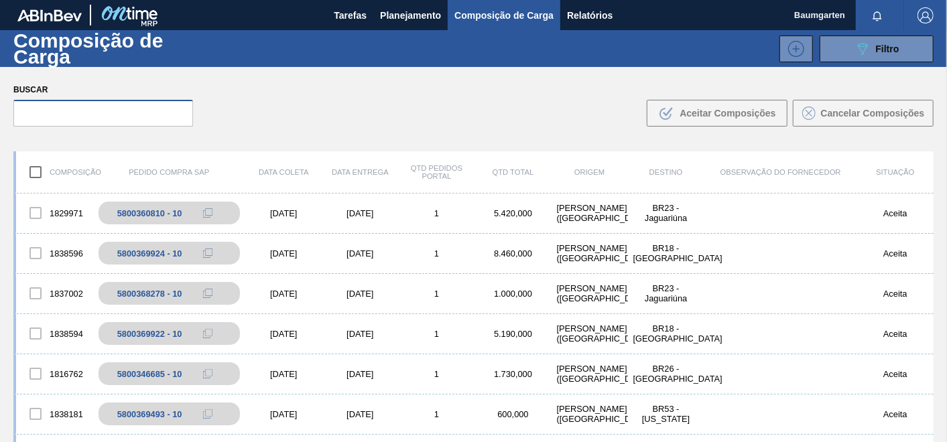
click at [76, 111] on input "text" at bounding box center [103, 113] width 180 height 27
paste input "5800369927"
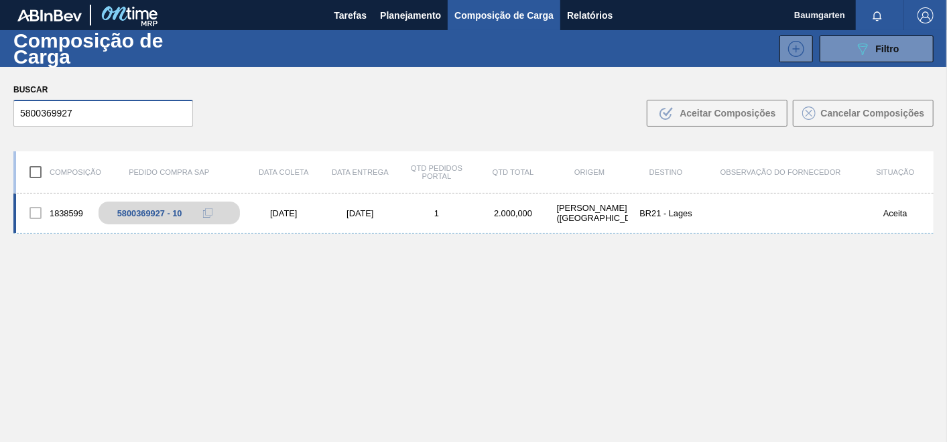
type input "5800369927"
click at [69, 204] on div "1838599" at bounding box center [54, 213] width 76 height 28
click at [68, 200] on div "1838599" at bounding box center [54, 213] width 76 height 28
click at [68, 197] on div "1838599 5800369927 - 10 [DATE] [DATE] 1 2.000,000 [PERSON_NAME][GEOGRAPHIC_DATA…" at bounding box center [473, 214] width 920 height 40
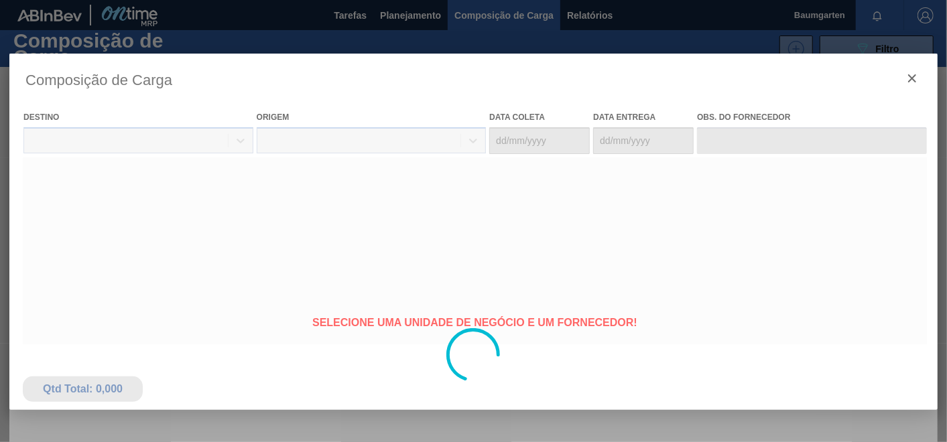
type coleta "[DATE]"
type entrega "[DATE]"
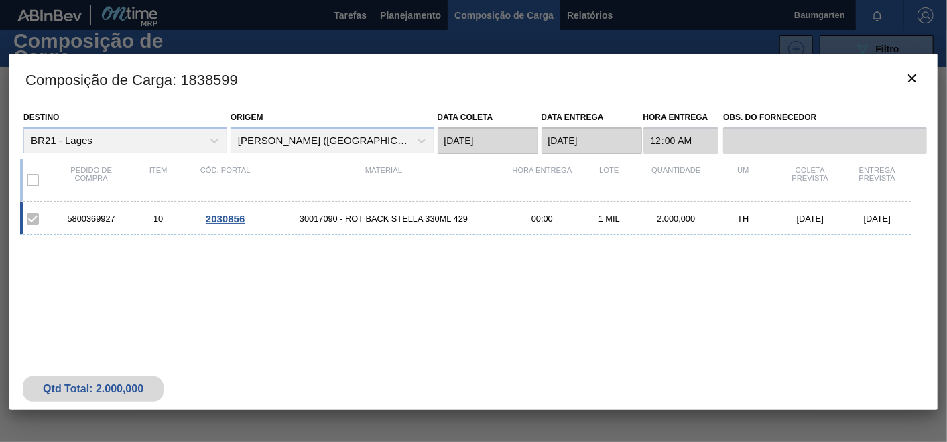
click at [228, 213] on span "2030856" at bounding box center [225, 218] width 39 height 11
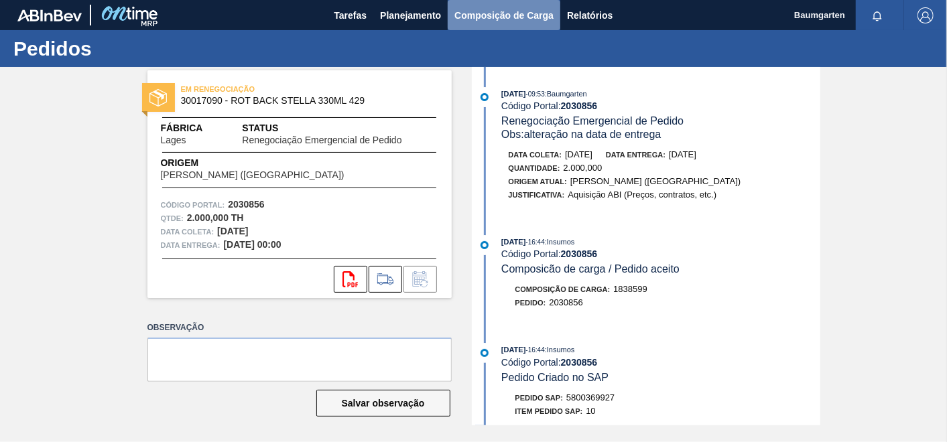
click at [494, 21] on span "Composição de Carga" at bounding box center [503, 15] width 99 height 16
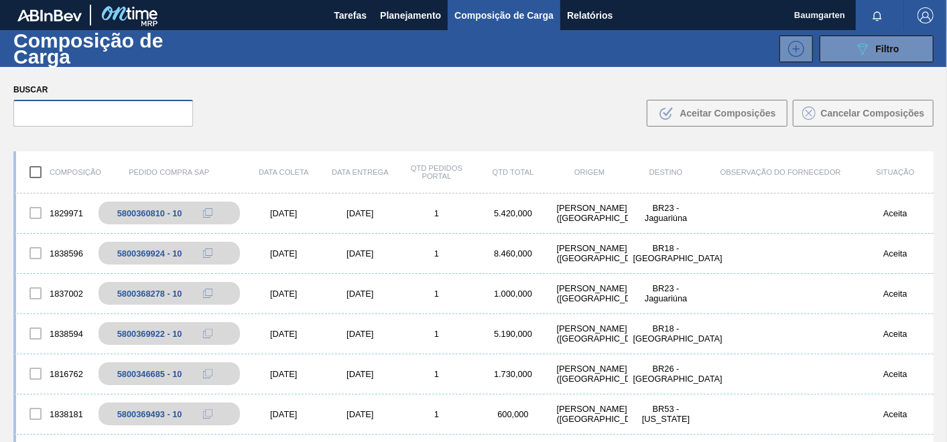
click at [76, 121] on input "text" at bounding box center [103, 113] width 180 height 27
paste input "5800369925"
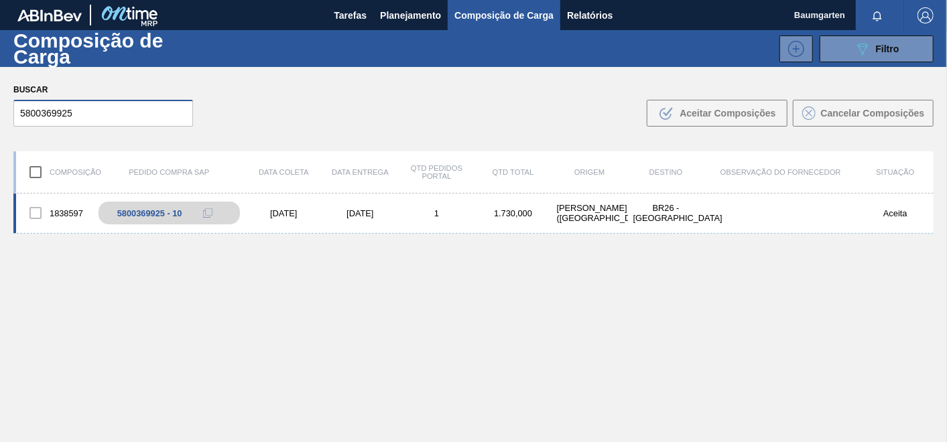
type input "5800369925"
click at [66, 204] on div "1838597" at bounding box center [54, 213] width 76 height 28
click at [58, 196] on div "1838597 5800369925 - 10 [DATE] [DATE] 1 1.730,000 [PERSON_NAME][GEOGRAPHIC_DATA…" at bounding box center [473, 214] width 920 height 40
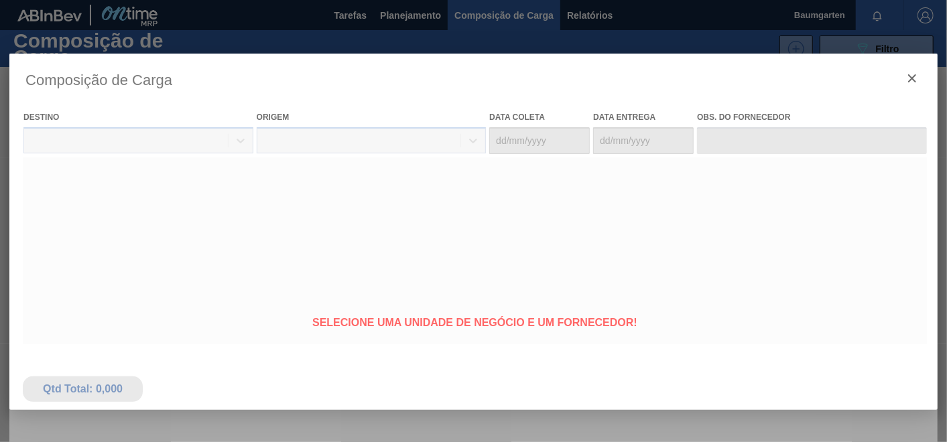
type coleta "[DATE]"
type entrega "[DATE]"
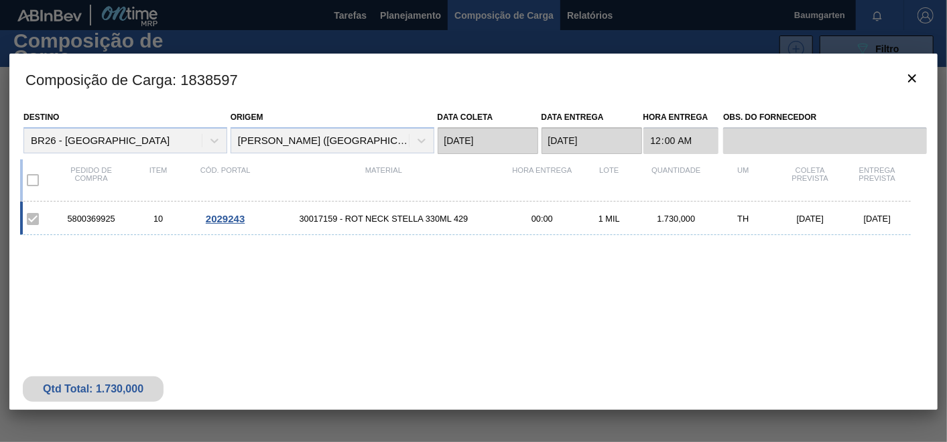
click at [222, 215] on span "2029243" at bounding box center [225, 218] width 39 height 11
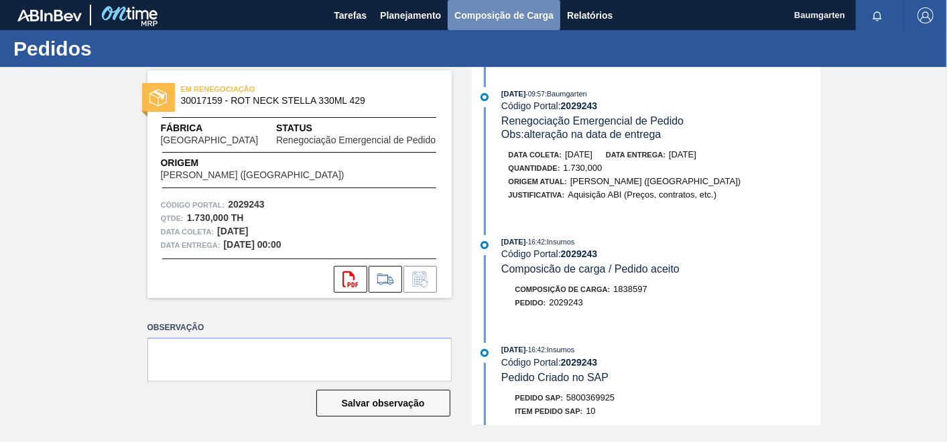
click at [495, 14] on span "Composição de Carga" at bounding box center [503, 15] width 99 height 16
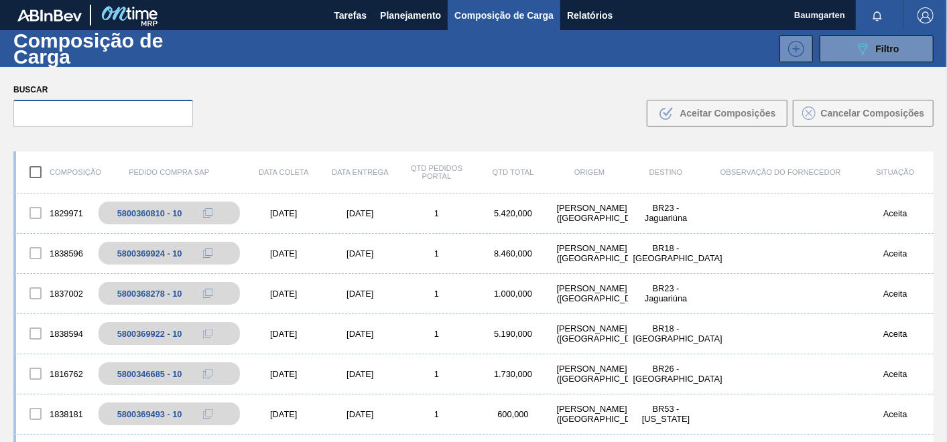
click at [81, 119] on input "text" at bounding box center [103, 113] width 180 height 27
paste input "5800369924"
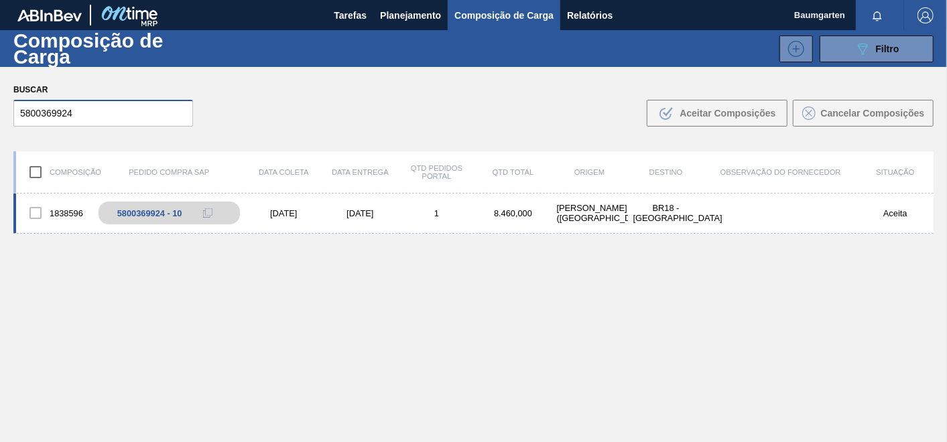
type input "5800369924"
click at [59, 197] on div "1838596 5800369924 - 10 [DATE] [DATE] 1 8.460,000 [PERSON_NAME][GEOGRAPHIC_DATA…" at bounding box center [473, 214] width 920 height 40
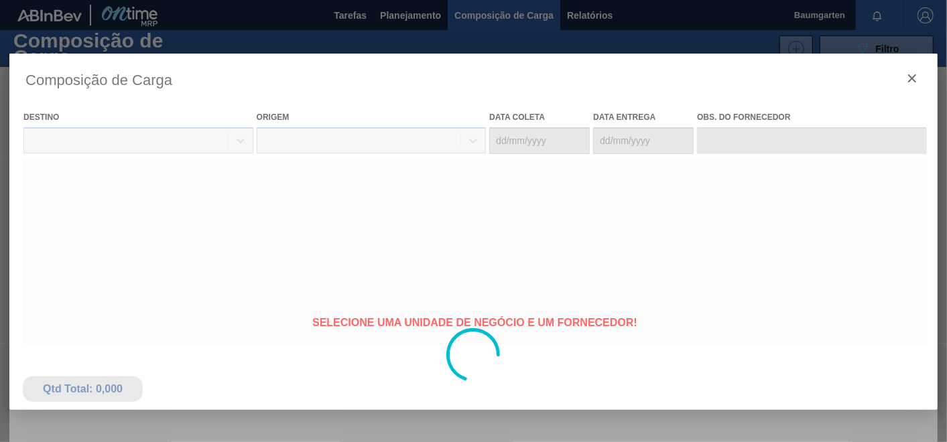
type coleta "[DATE]"
type entrega "[DATE]"
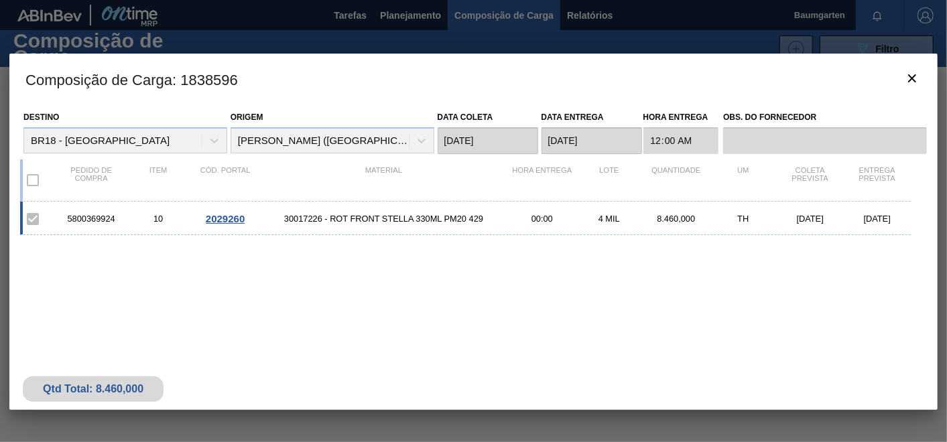
click at [228, 216] on span "2029260" at bounding box center [225, 218] width 39 height 11
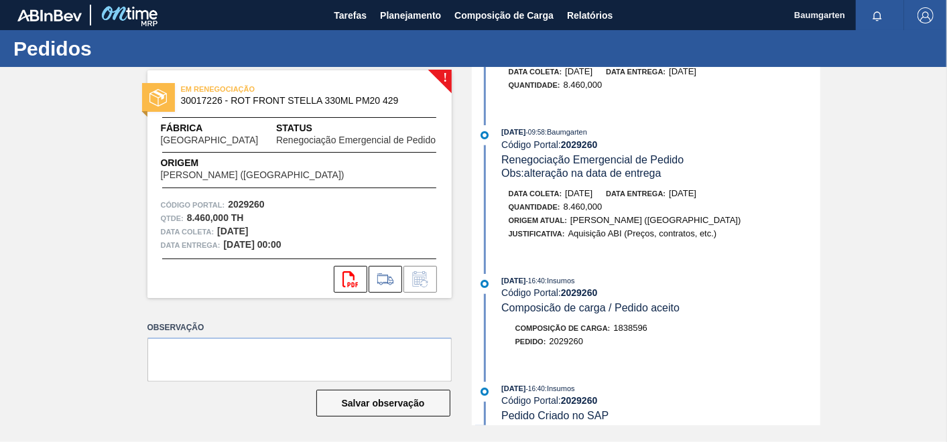
scroll to position [231, 0]
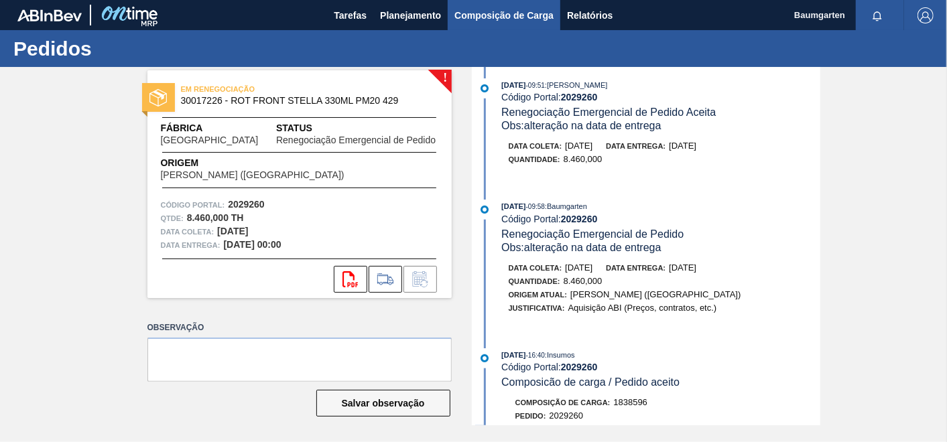
click at [487, 7] on span "Composição de Carga" at bounding box center [503, 15] width 99 height 16
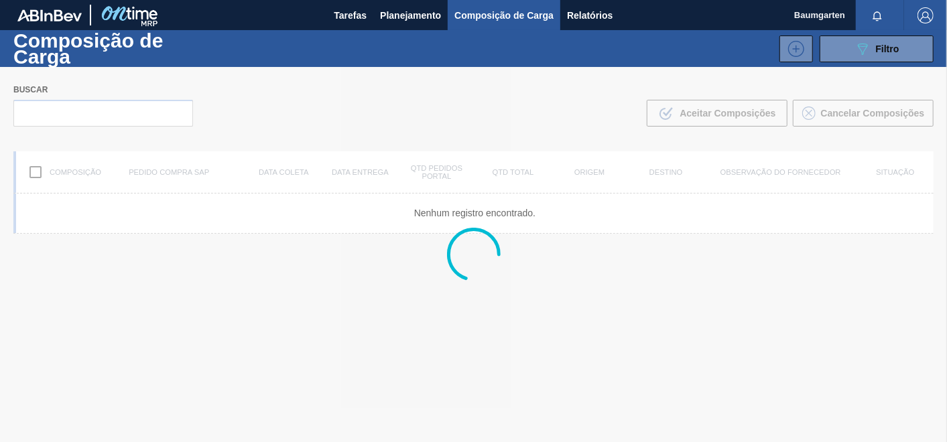
click at [94, 115] on div at bounding box center [473, 254] width 947 height 375
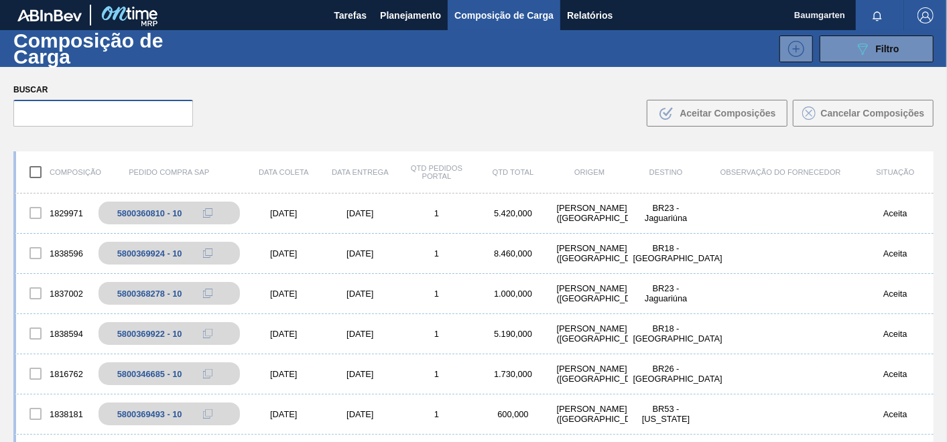
click at [94, 115] on input "text" at bounding box center [103, 113] width 180 height 27
paste input "5800369921"
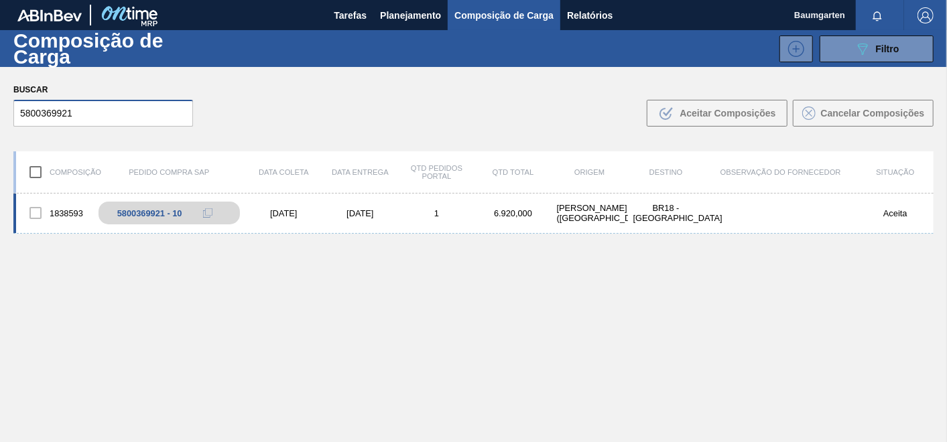
type input "5800369921"
click at [67, 208] on div "1838593" at bounding box center [54, 213] width 76 height 28
click at [134, 204] on div "5800369921 - 10" at bounding box center [179, 212] width 162 height 29
click at [63, 196] on div "1838593 5800369921 - 10 [DATE] [DATE] 1 6.920,000 [PERSON_NAME][GEOGRAPHIC_DATA…" at bounding box center [473, 214] width 920 height 40
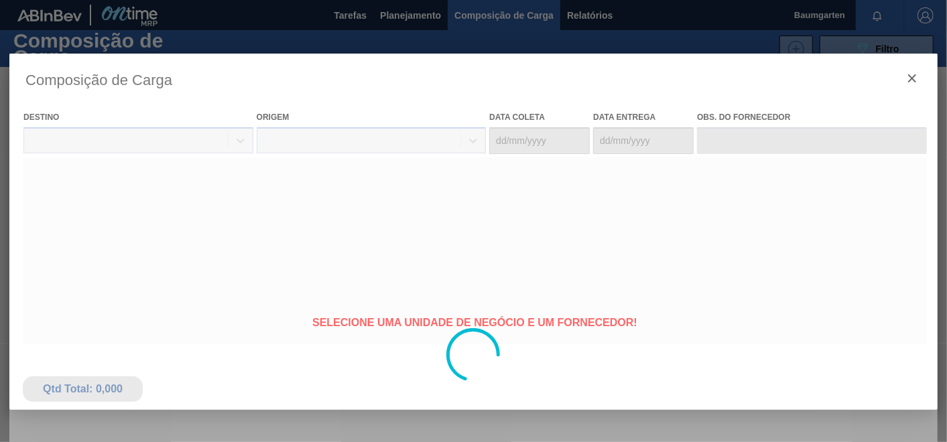
type coleta "[DATE]"
type entrega "[DATE]"
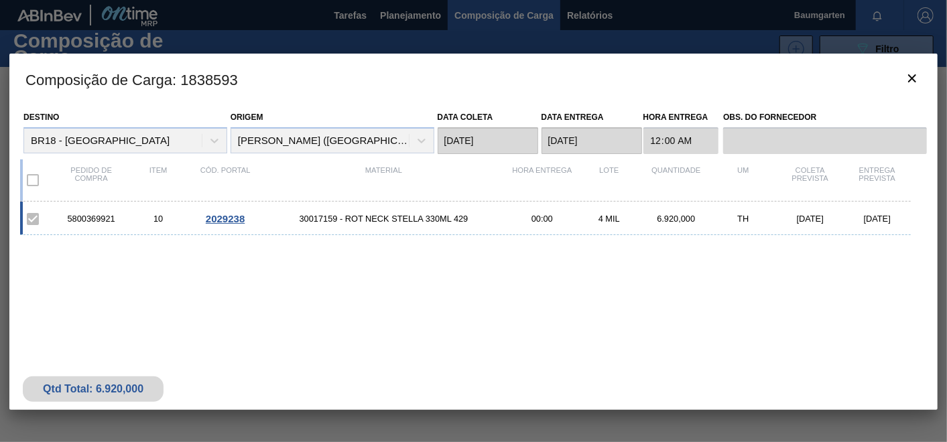
click at [208, 216] on span "2029238" at bounding box center [225, 218] width 39 height 11
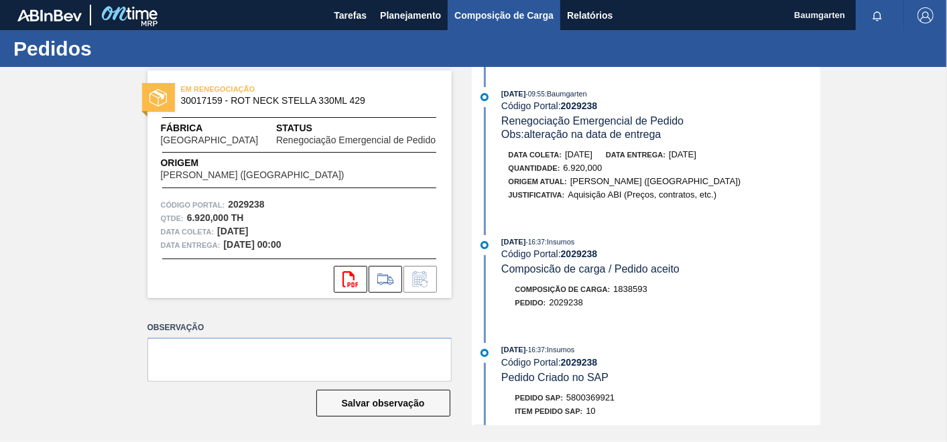
click at [484, 13] on span "Composição de Carga" at bounding box center [503, 15] width 99 height 16
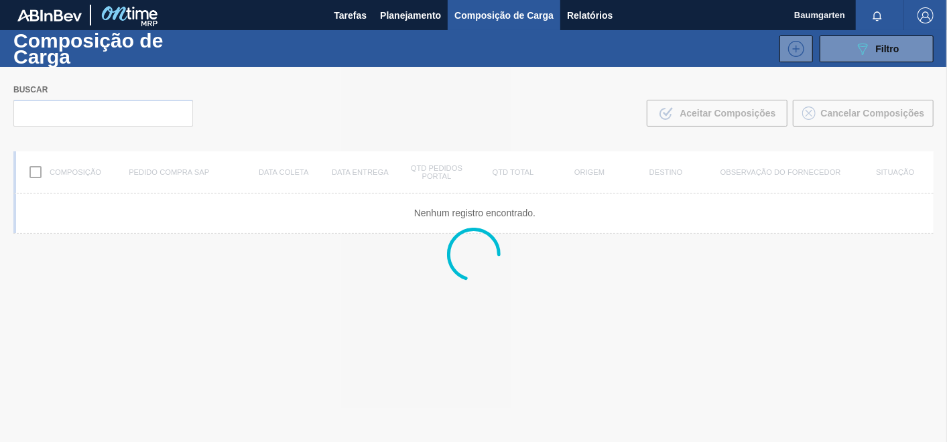
click at [63, 115] on div at bounding box center [473, 254] width 947 height 375
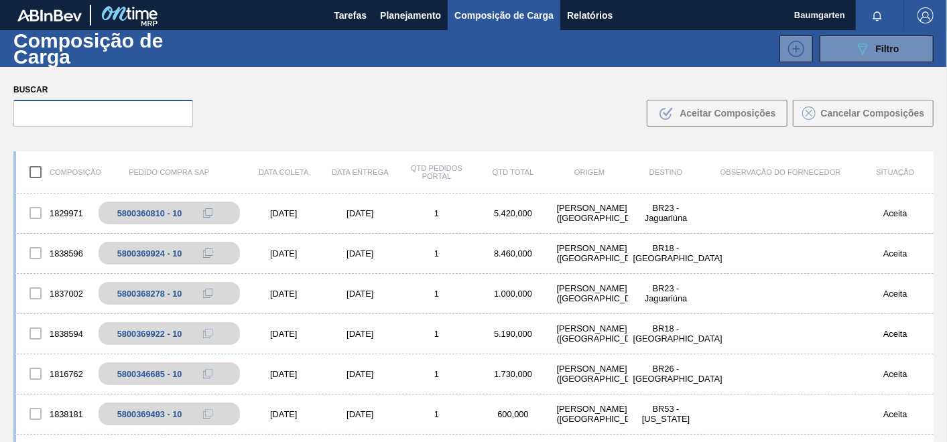
click at [62, 115] on input "text" at bounding box center [103, 113] width 180 height 27
paste input "5800369797"
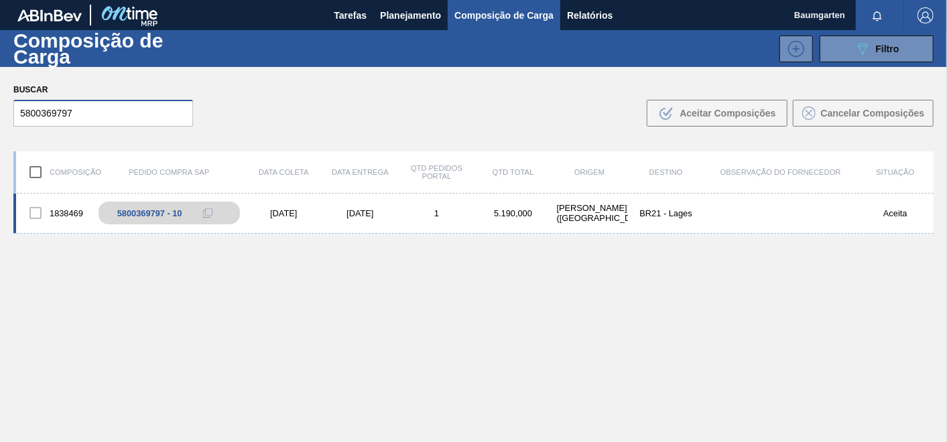
type input "5800369797"
click at [72, 202] on div "1838469" at bounding box center [54, 213] width 76 height 28
click at [148, 198] on div "1838469 5800369797 - 10 [DATE] [DATE] 1 5.190,000 [PERSON_NAME][GEOGRAPHIC_DATA…" at bounding box center [473, 214] width 920 height 40
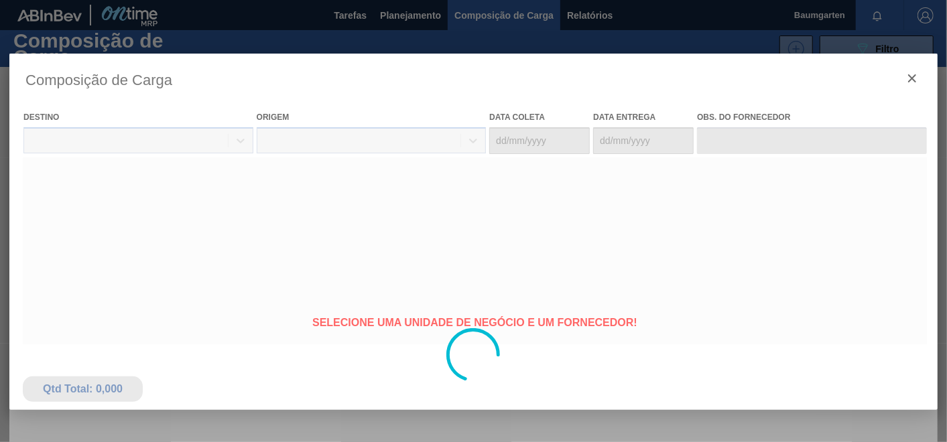
type coleta "[DATE]"
type entrega "[DATE]"
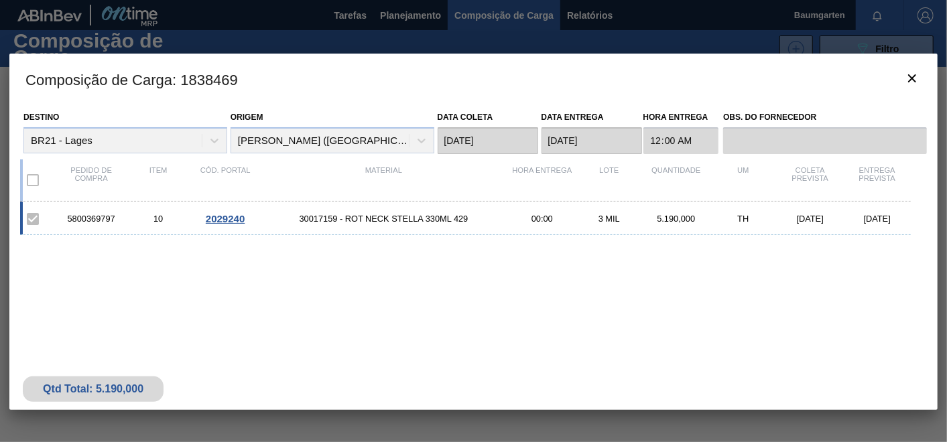
click at [215, 203] on div "5800369797 10 2029240 30017159 - ROT NECK STELLA 330ML 429 00:00 3 MIL 5.190,00…" at bounding box center [465, 219] width 891 height 34
click at [218, 210] on div "5800369797 10 2029240 30017159 - ROT NECK STELLA 330ML 429 00:00 3 MIL 5.190,00…" at bounding box center [465, 219] width 891 height 34
click at [216, 213] on span "2029240" at bounding box center [225, 218] width 39 height 11
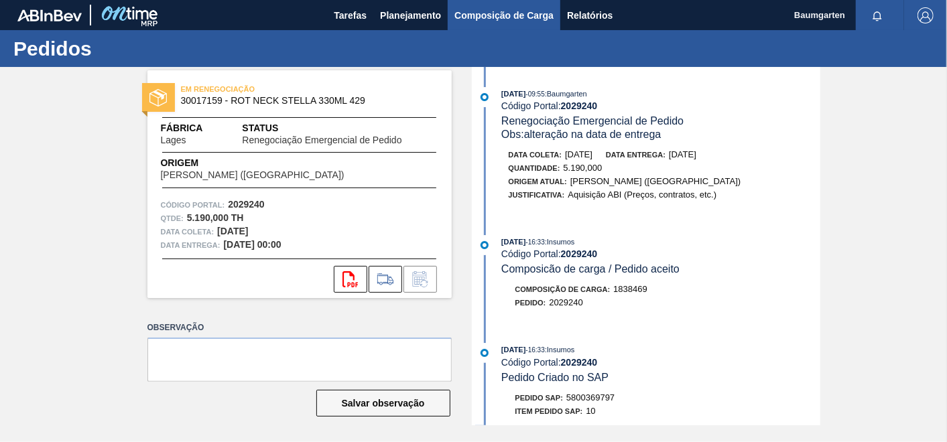
click at [501, 17] on span "Composição de Carga" at bounding box center [503, 15] width 99 height 16
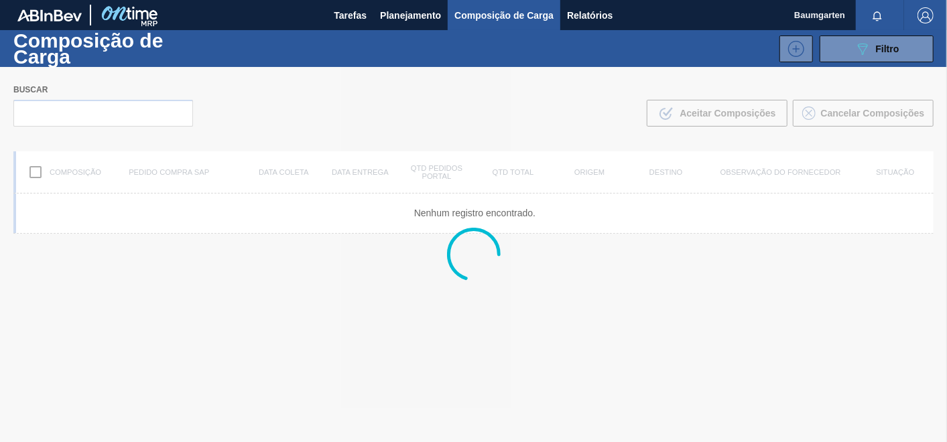
click at [93, 112] on div at bounding box center [473, 254] width 947 height 375
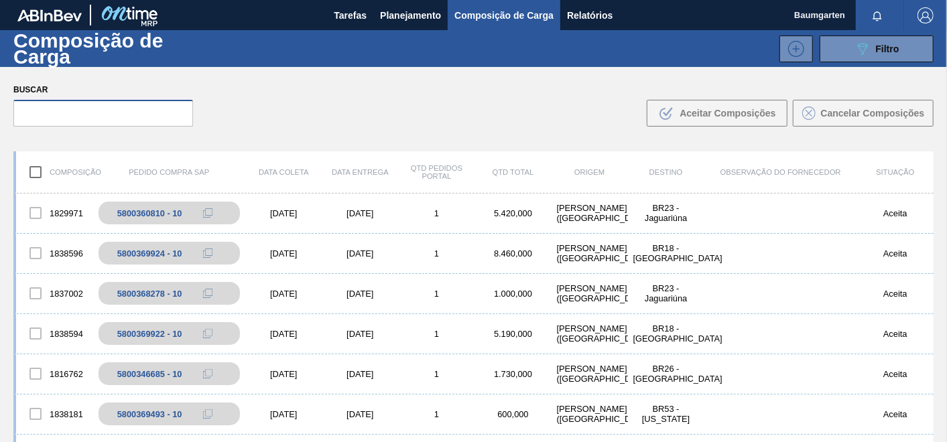
click at [101, 114] on input "text" at bounding box center [103, 113] width 180 height 27
paste input "5800369926"
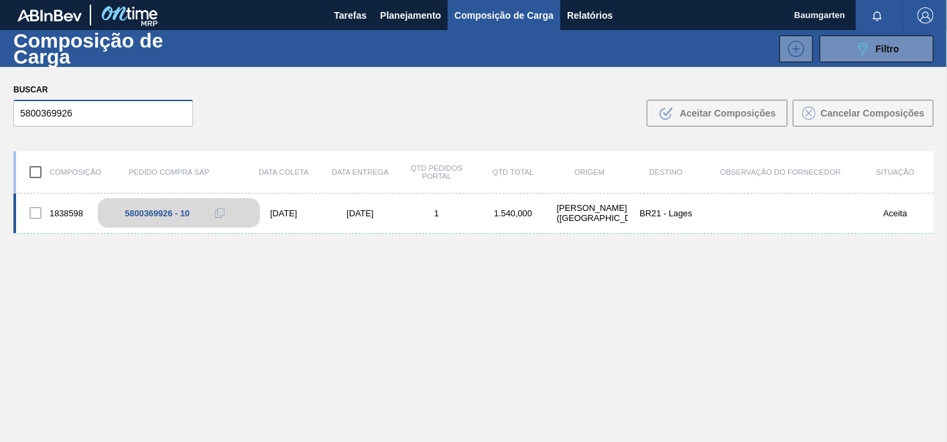
type input "5800369926"
click at [139, 202] on div "5800369926 - 10" at bounding box center [179, 212] width 162 height 29
click at [65, 197] on div "1838598 5800369926 - 10 [DATE] [DATE] 1 1.540,000 [PERSON_NAME][GEOGRAPHIC_DATA…" at bounding box center [473, 214] width 920 height 40
click at [61, 204] on div "1838598" at bounding box center [54, 213] width 76 height 28
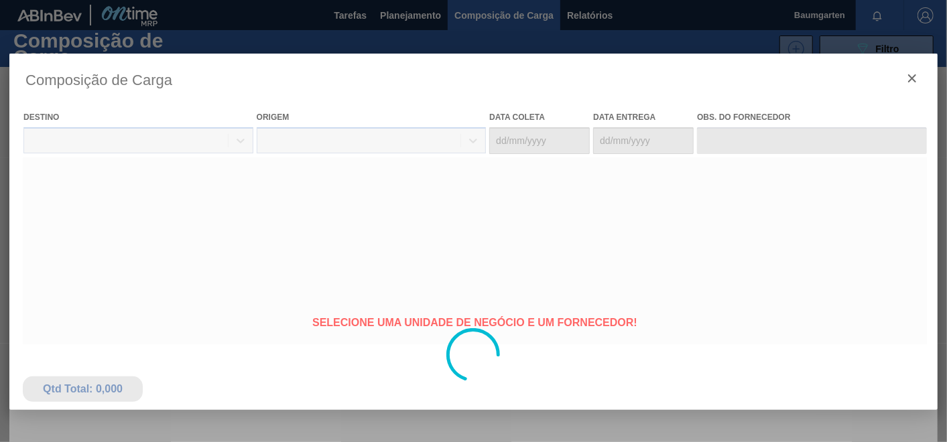
type coleta "[DATE]"
type entrega "[DATE]"
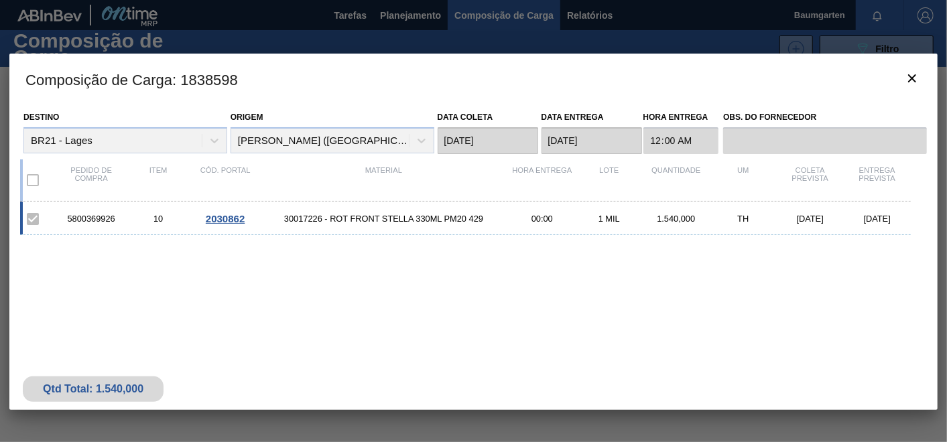
click at [223, 215] on span "2030862" at bounding box center [225, 218] width 39 height 11
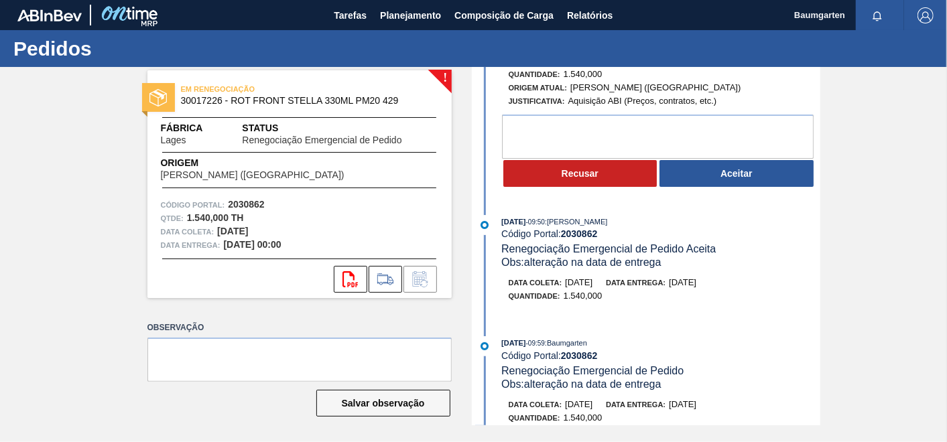
scroll to position [74, 0]
